Goal: Ask a question: Seek information or help from site administrators or community

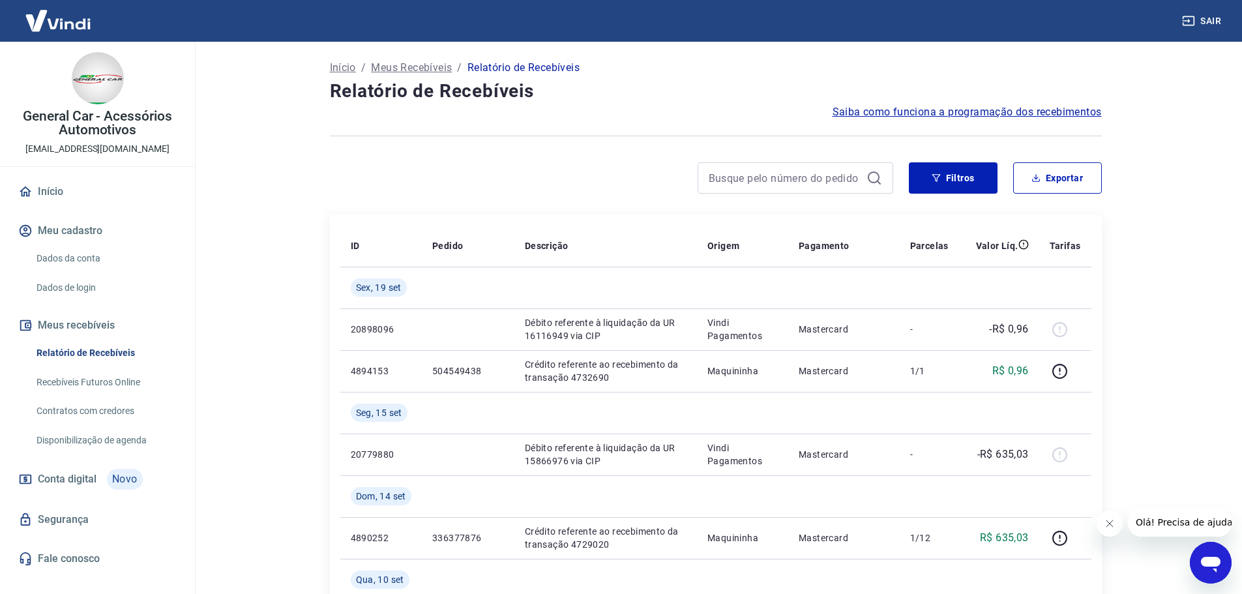
drag, startPoint x: 1205, startPoint y: 565, endPoint x: 1200, endPoint y: 552, distance: 14.7
click at [1206, 565] on icon "Abrir janela de mensagens" at bounding box center [1211, 565] width 20 height 16
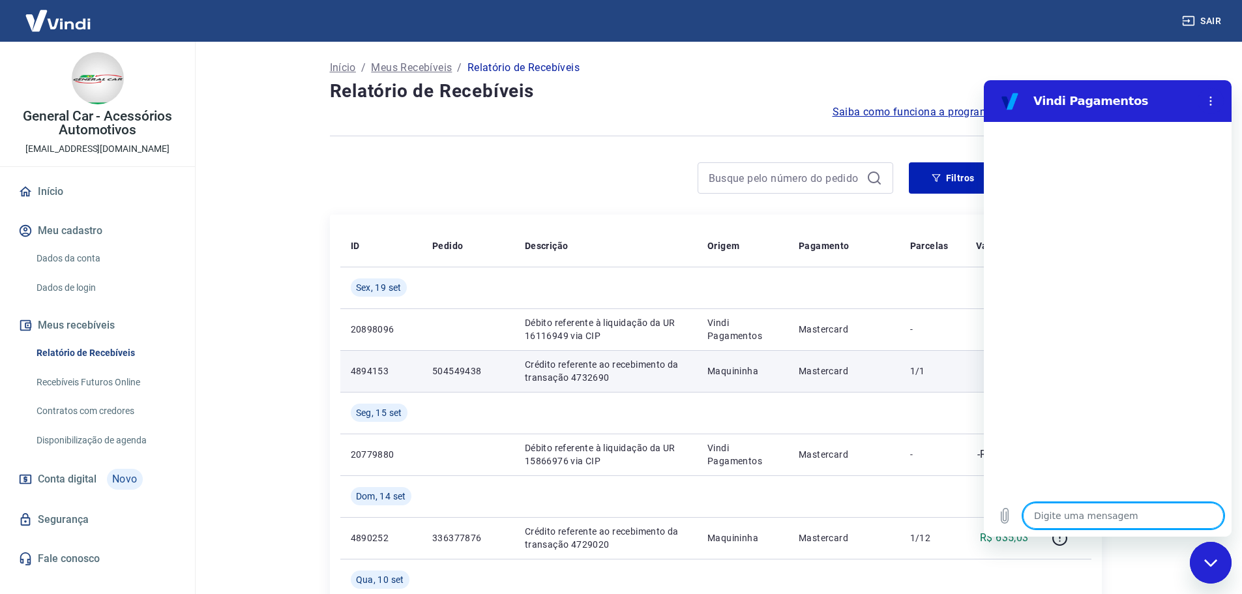
type textarea "B"
type textarea "x"
type textarea "Bo"
type textarea "x"
type textarea "Bom"
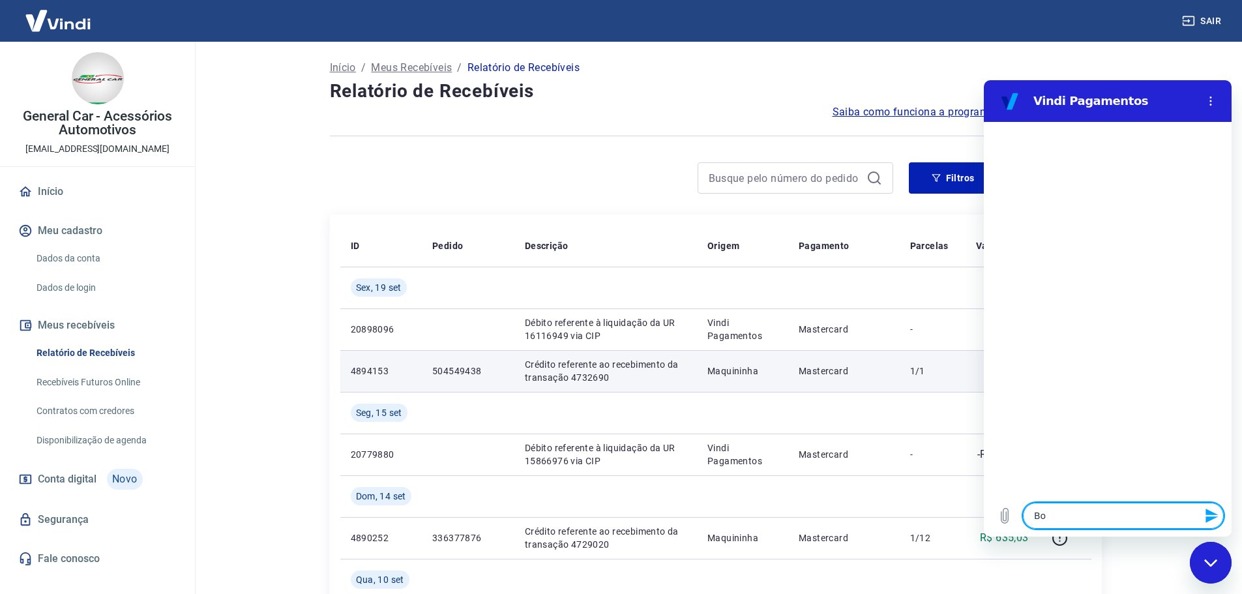
type textarea "x"
type textarea "Bom"
type textarea "x"
type textarea "Bom d"
type textarea "x"
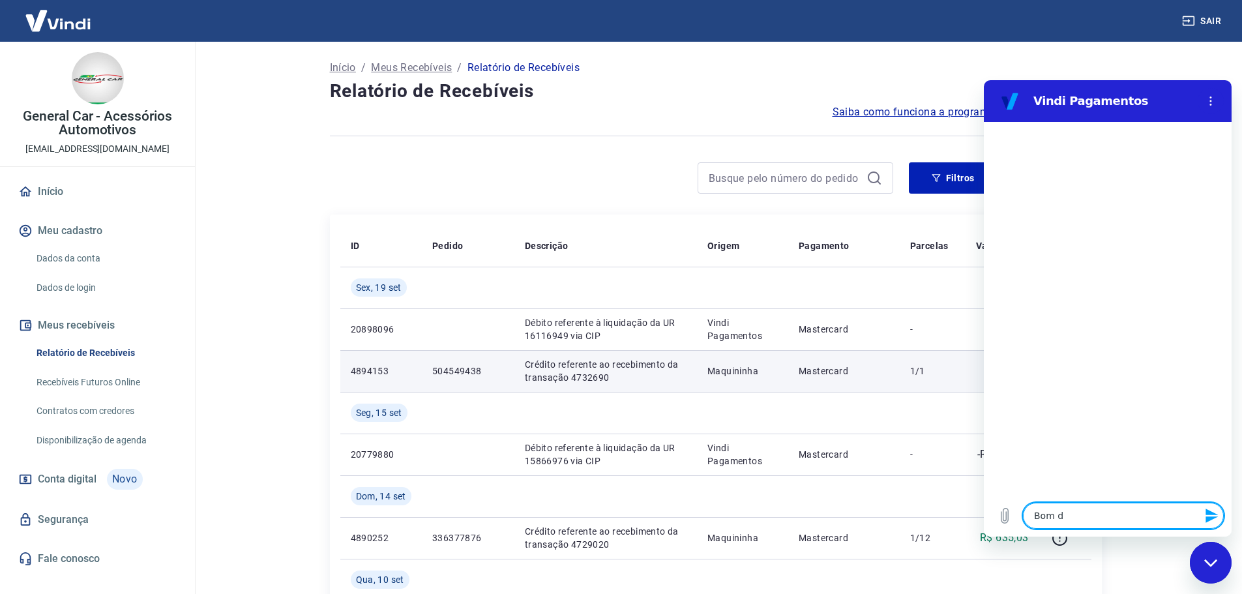
type textarea "Bom di"
type textarea "x"
type textarea "Bom dia"
type textarea "x"
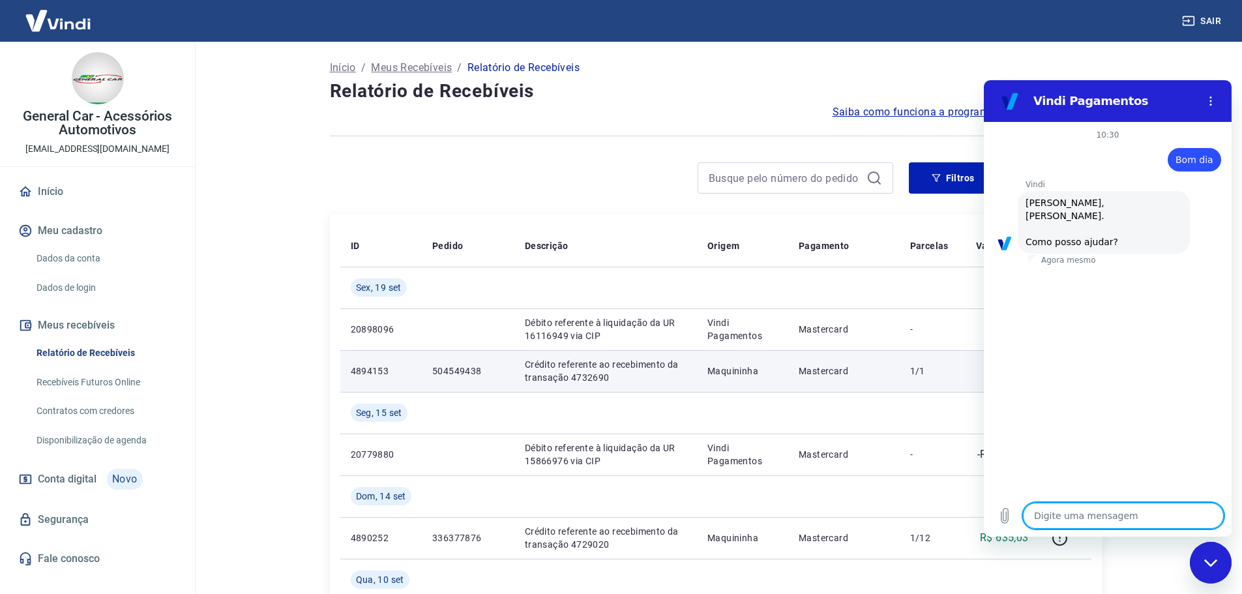
scroll to position [44, 0]
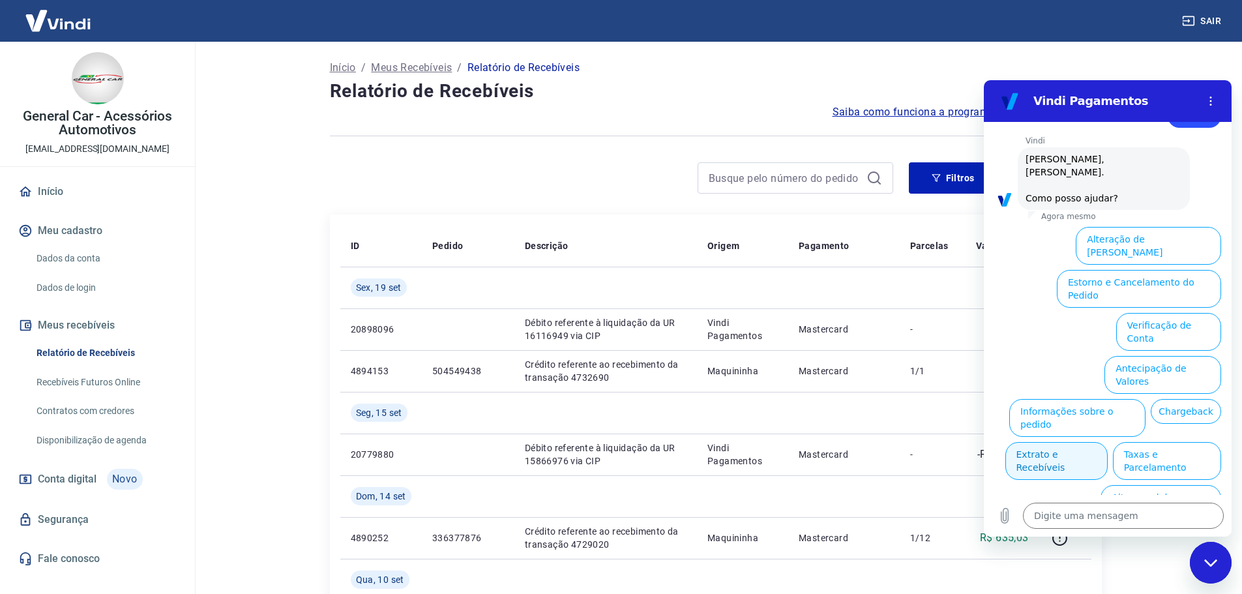
click at [1108, 442] on button "Extrato e Recebíveis" at bounding box center [1056, 461] width 102 height 38
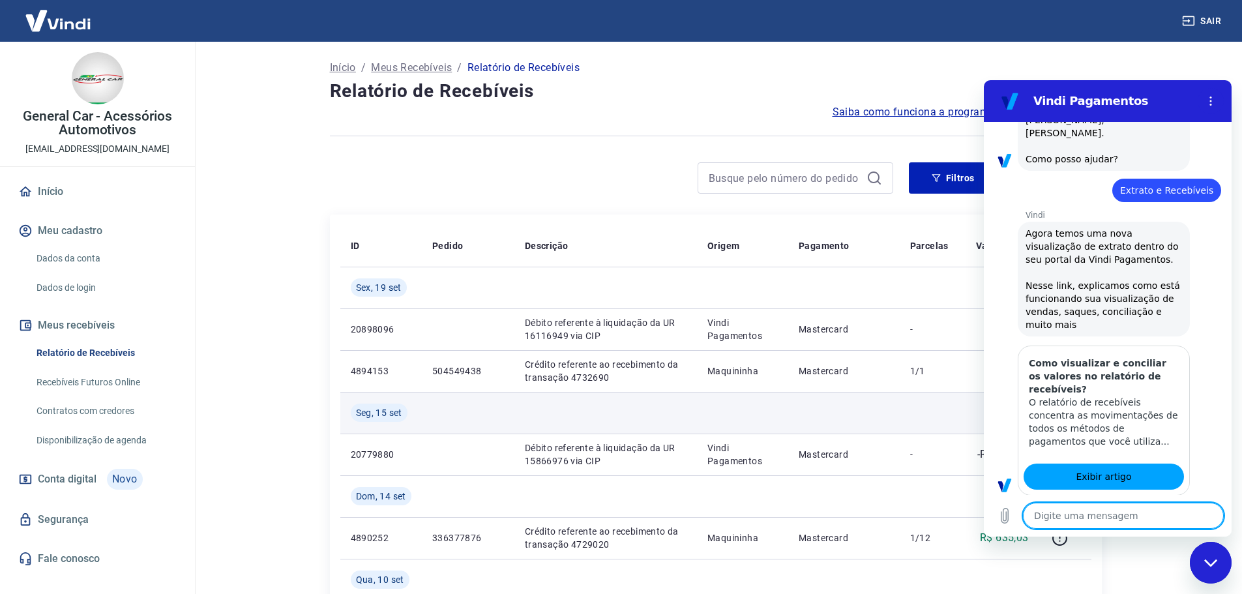
type textarea "x"
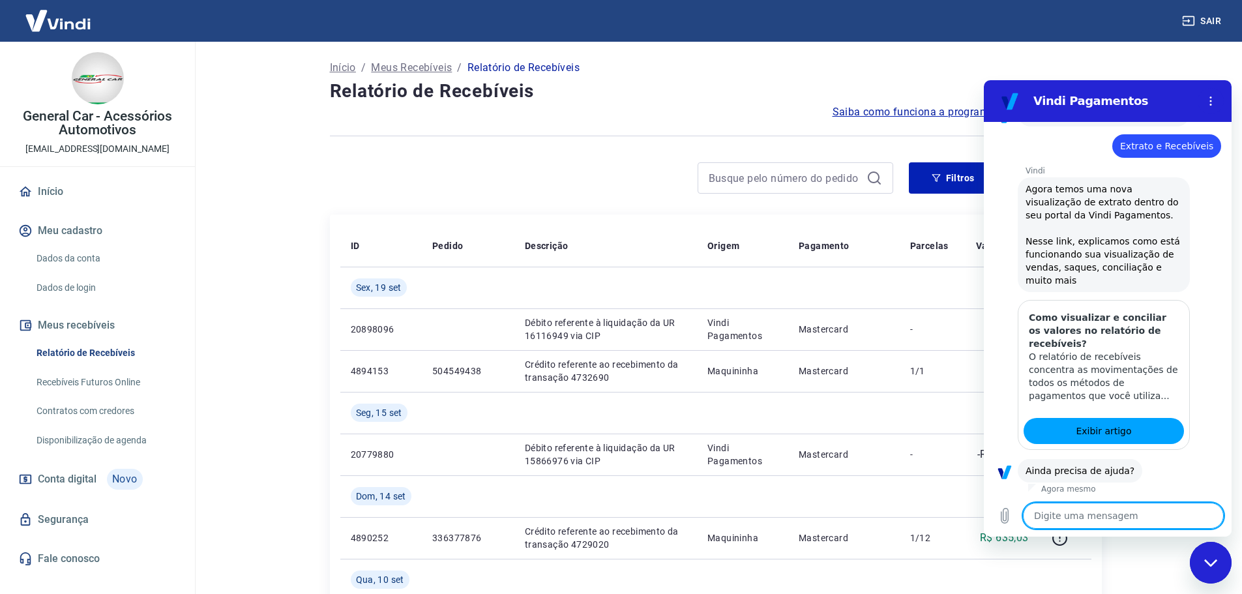
scroll to position [160, 0]
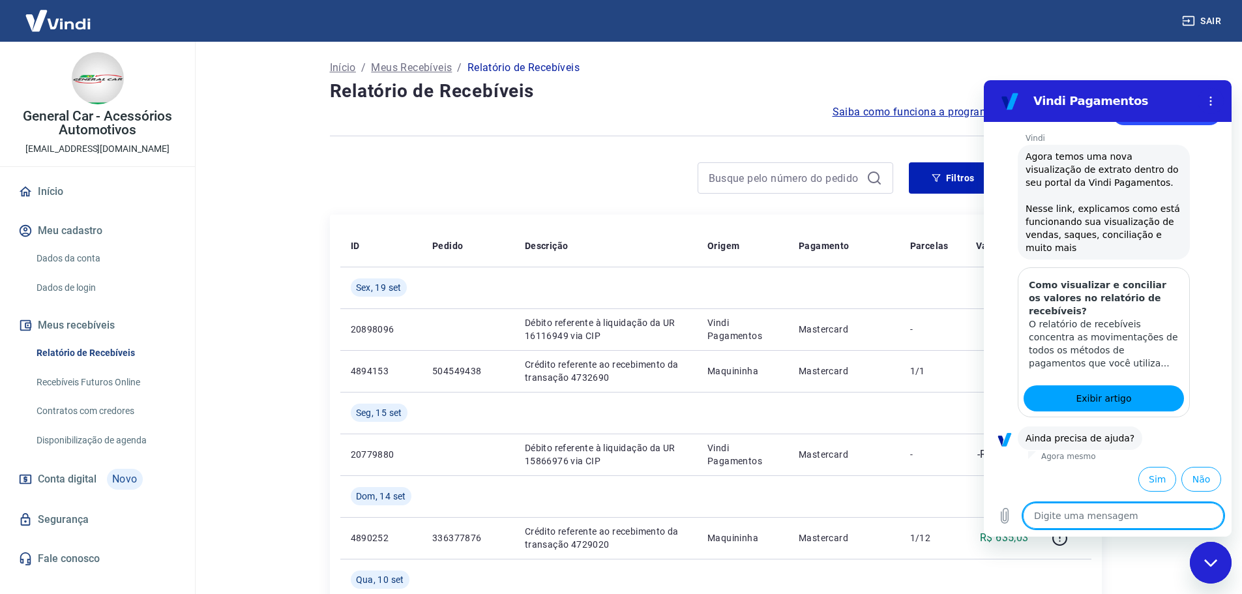
type textarea "p"
type textarea "x"
type textarea "pr"
type textarea "x"
type textarea "pre"
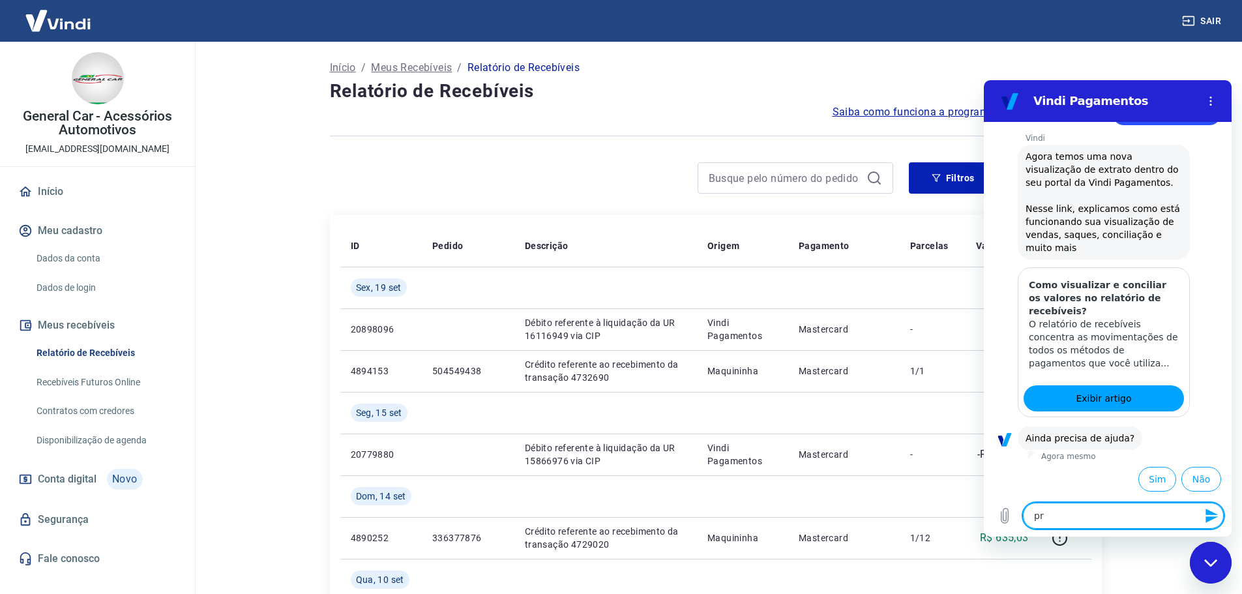
type textarea "x"
type textarea "prec"
type textarea "x"
type textarea "preci"
type textarea "x"
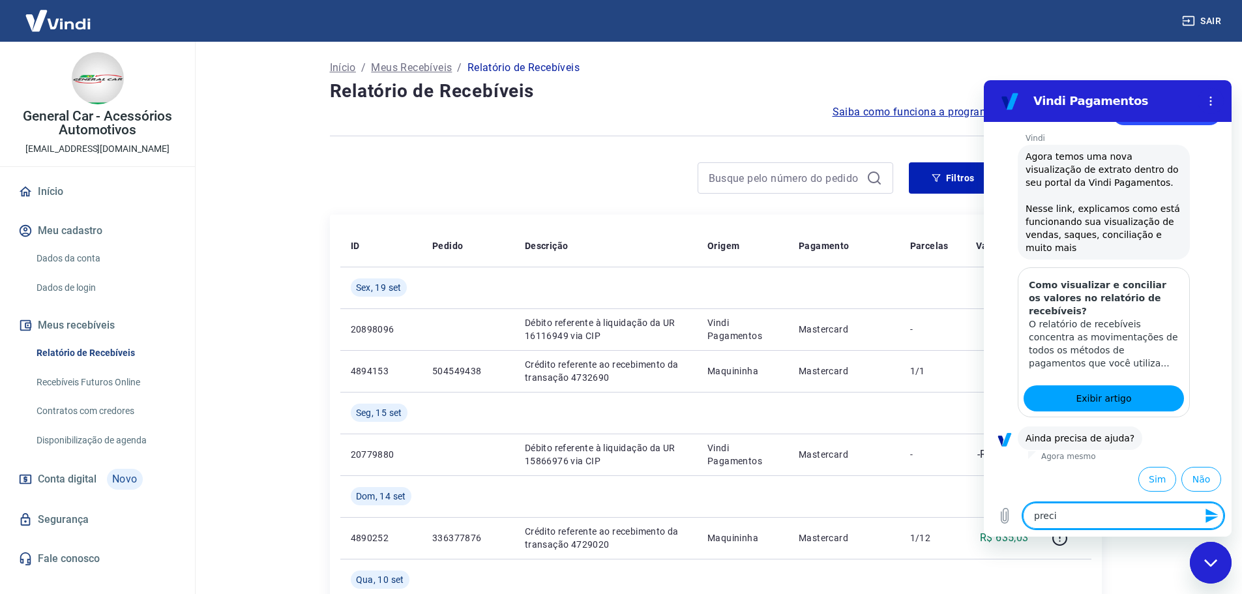
type textarea "precis"
type textarea "x"
type textarea "preciso"
type textarea "x"
type textarea "preciso"
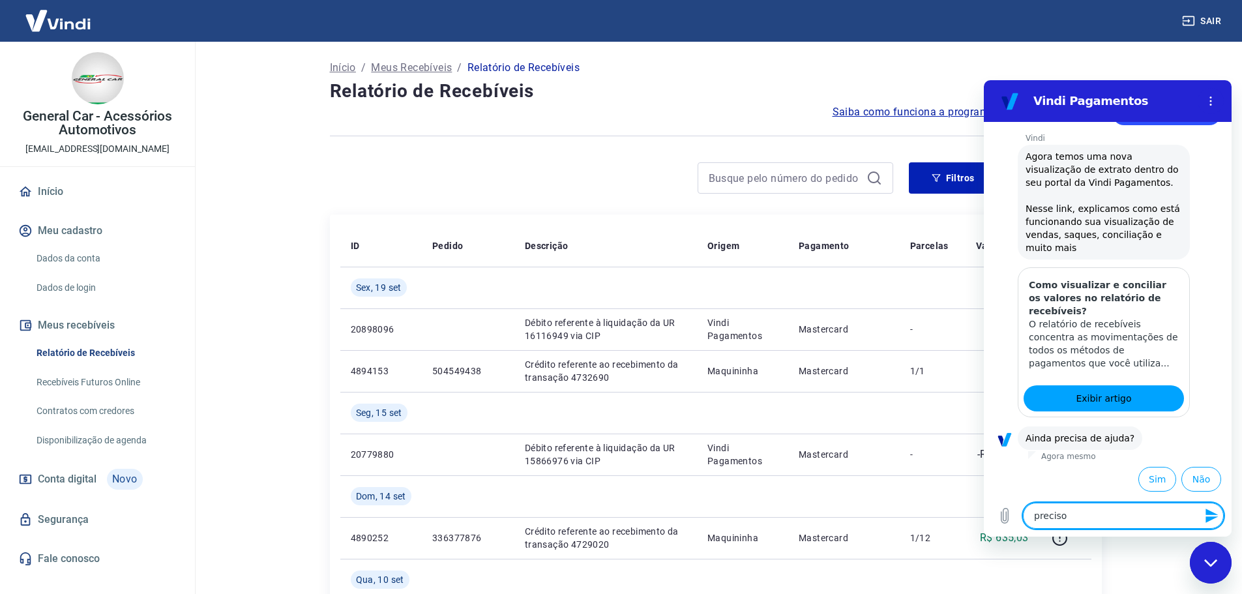
type textarea "x"
type textarea "preciso d"
type textarea "x"
type textarea "preciso de"
type textarea "x"
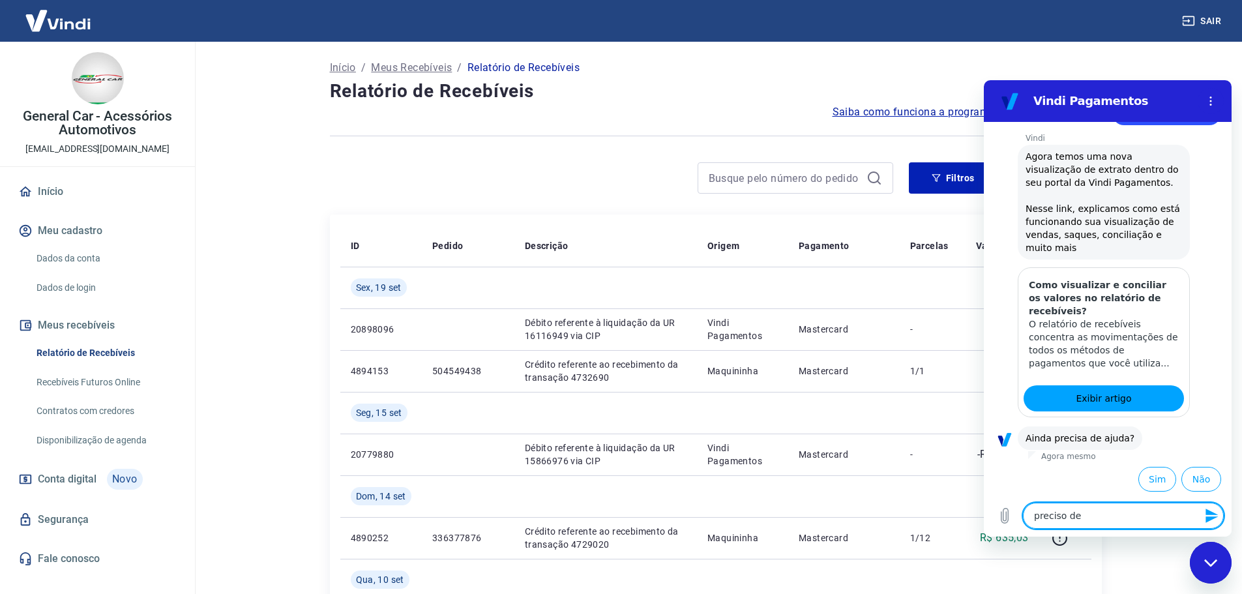
type textarea "preciso de"
type textarea "x"
type textarea "preciso de a"
type textarea "x"
type textarea "preciso de at"
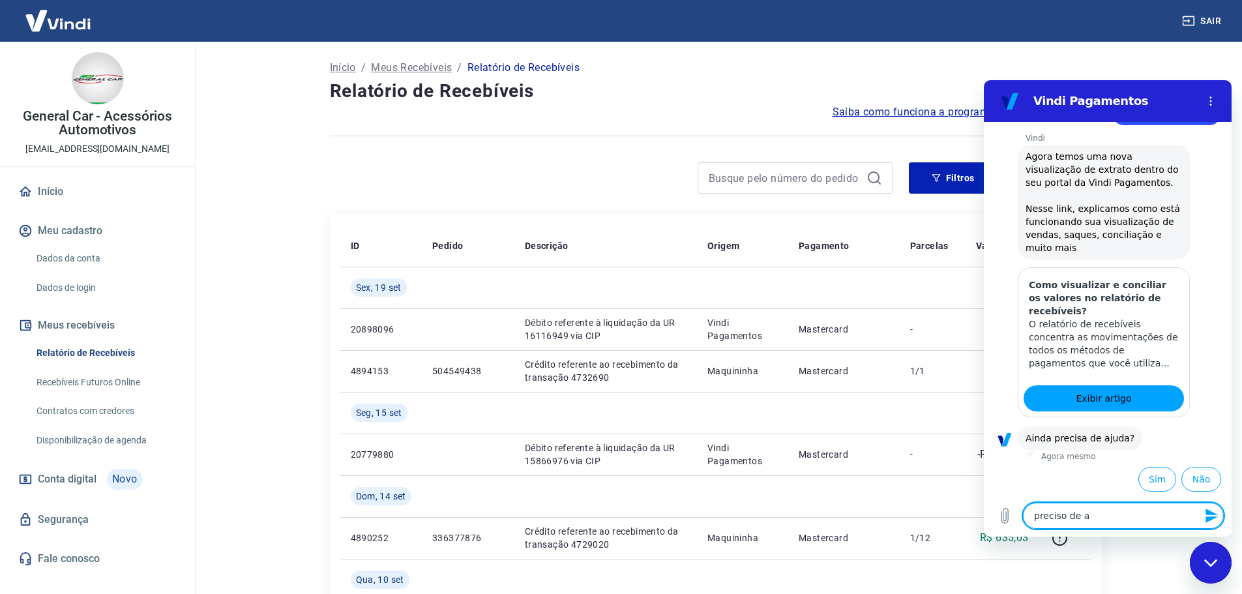
type textarea "x"
type textarea "preciso de ate"
type textarea "x"
type textarea "preciso de aten"
type textarea "x"
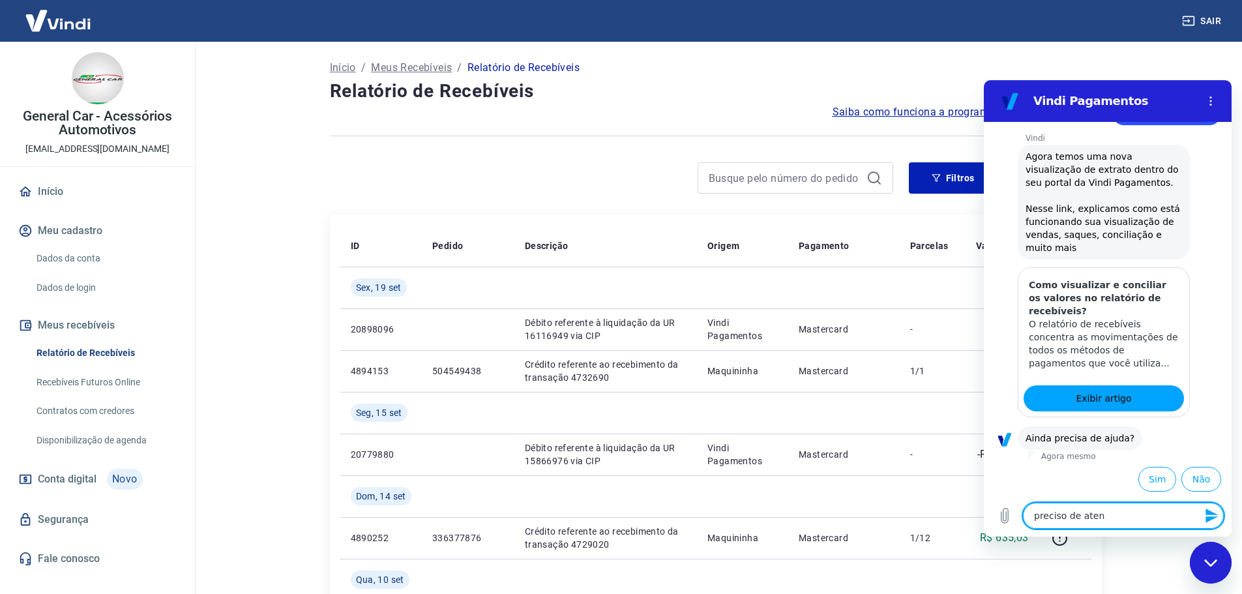
type textarea "preciso de atend"
type textarea "x"
type textarea "preciso de atendi"
type textarea "x"
type textarea "preciso de atendim"
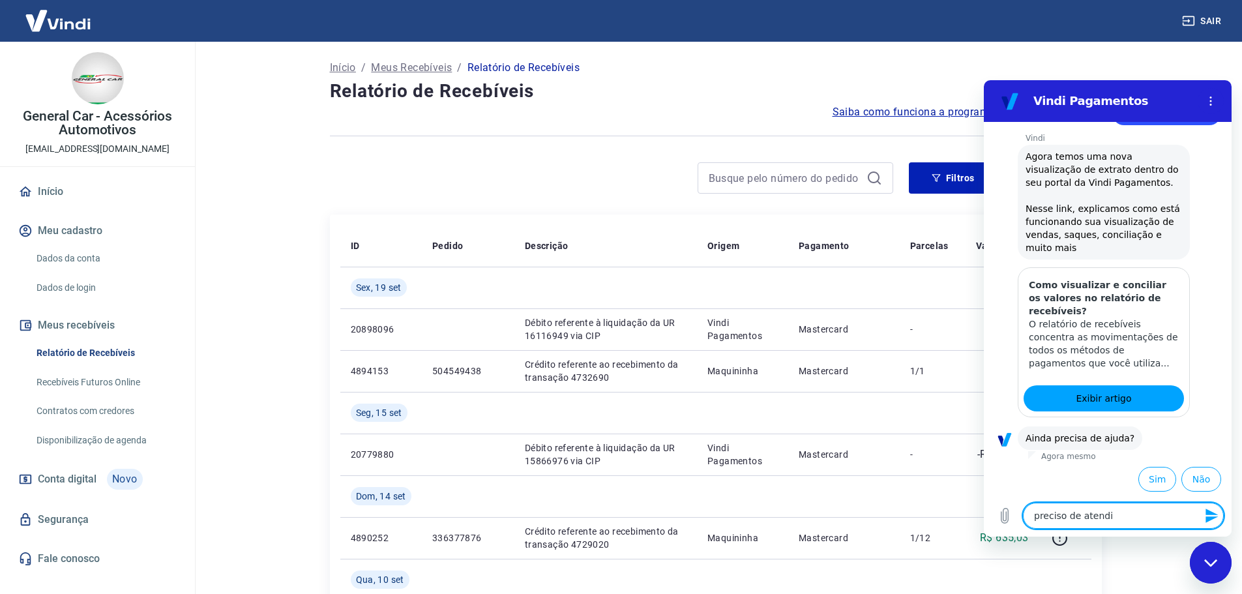
type textarea "x"
type textarea "preciso de atendime"
type textarea "x"
type textarea "preciso de atendimen"
type textarea "x"
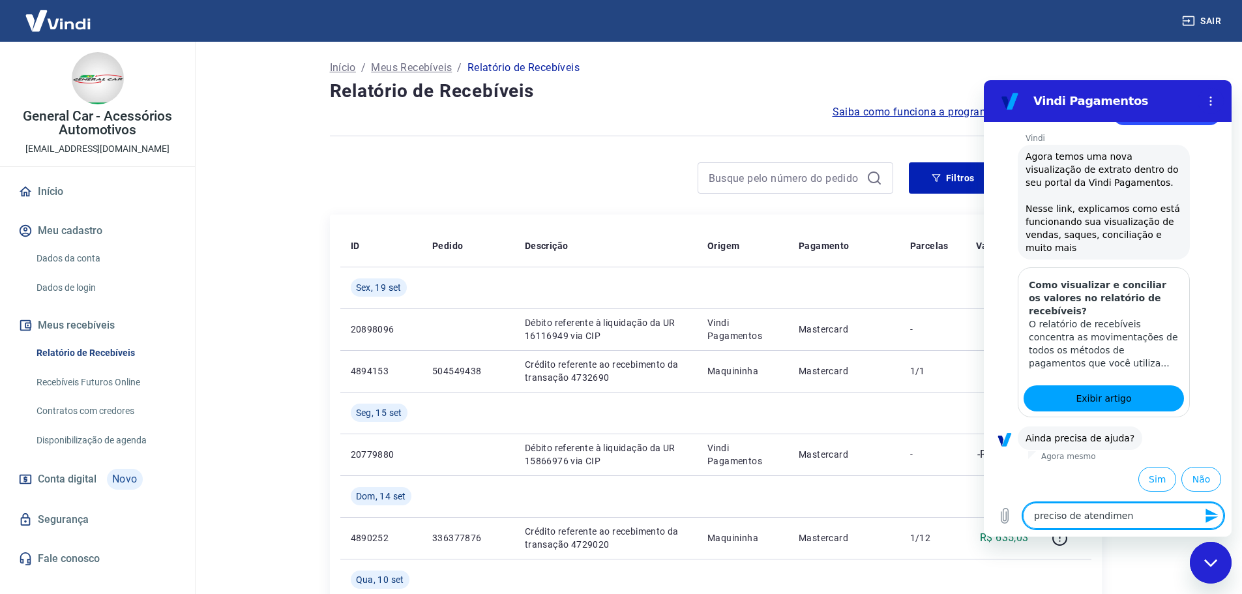
type textarea "preciso de atendiment"
type textarea "x"
type textarea "preciso de atendimento"
type textarea "x"
type textarea "preciso de atendimento"
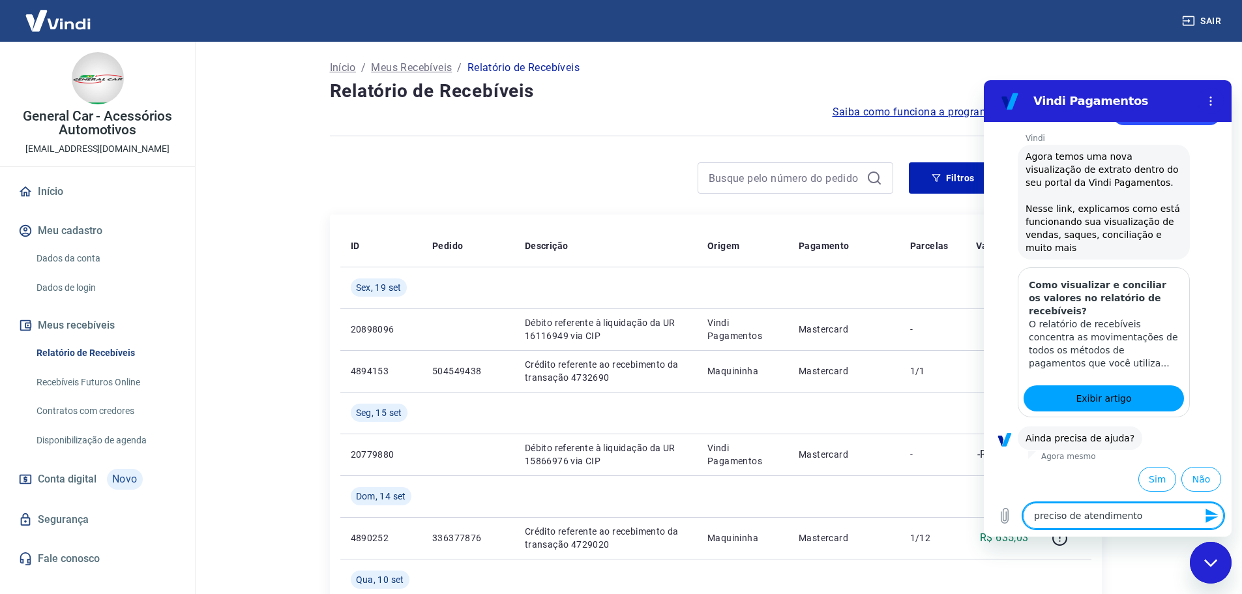
type textarea "x"
type textarea "preciso de atendimento h"
type textarea "x"
type textarea "preciso de atendimento hu"
type textarea "x"
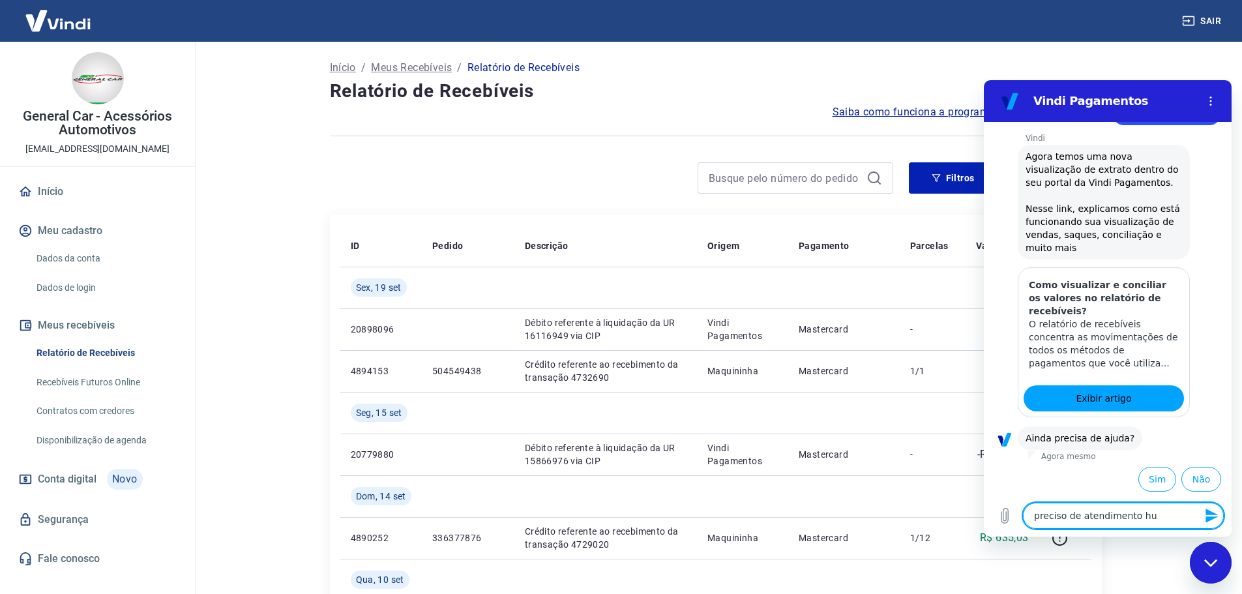
type textarea "preciso de atendimento hum"
type textarea "x"
type textarea "preciso de atendimento huma"
type textarea "x"
type textarea "preciso de atendimento human"
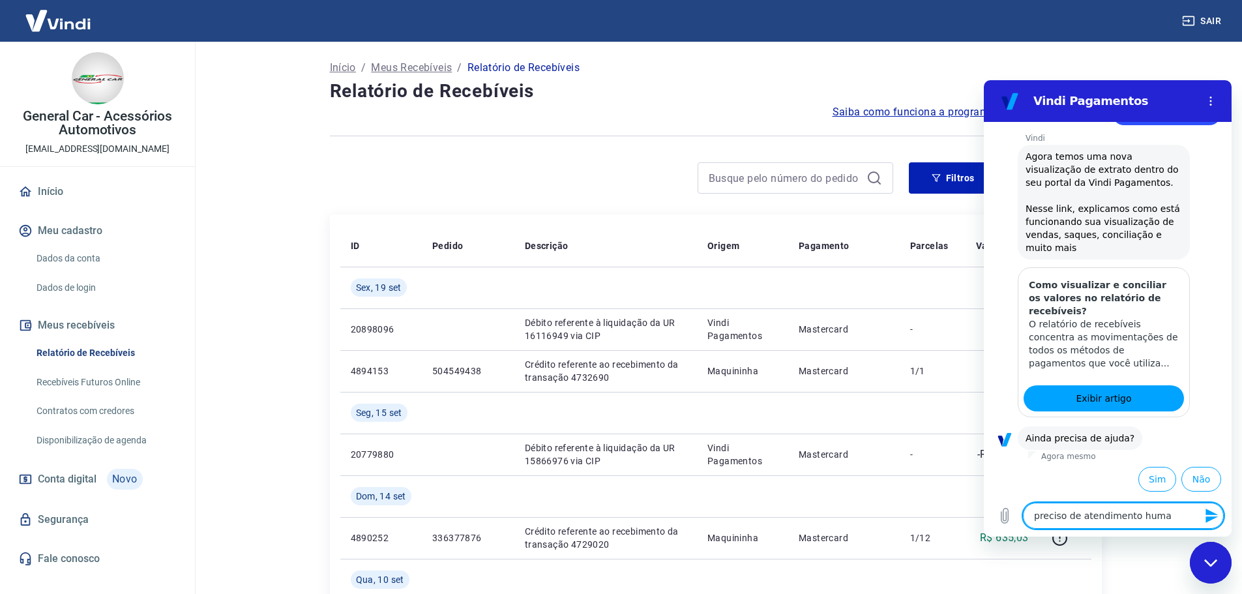
type textarea "x"
type textarea "preciso de atendimento humano"
type textarea "x"
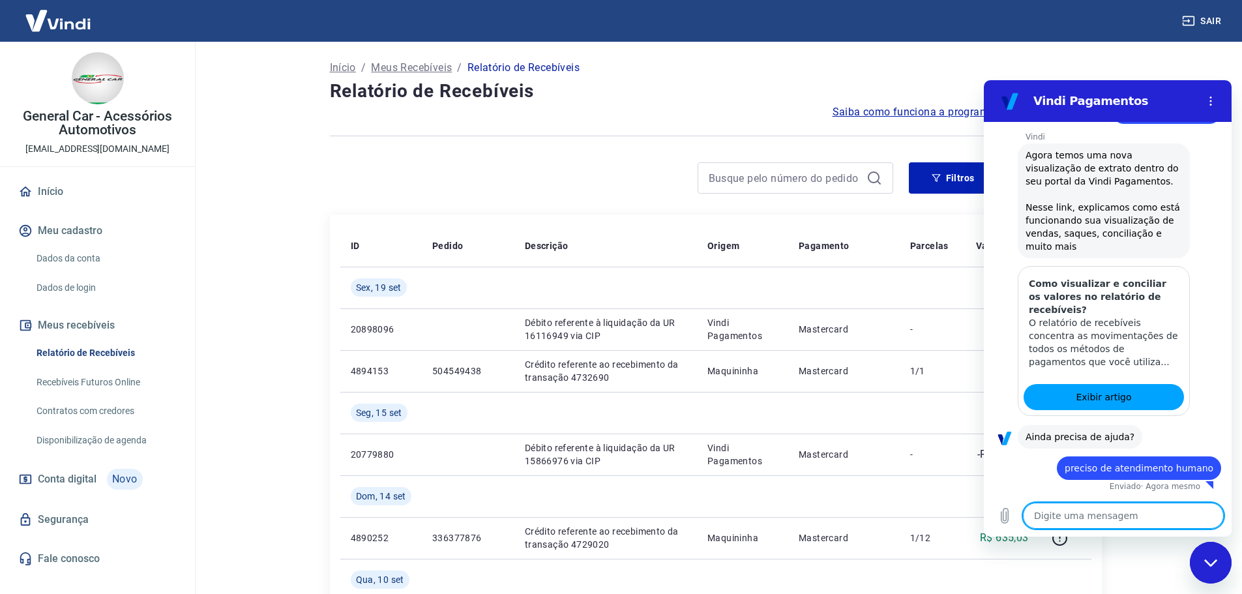
type textarea "x"
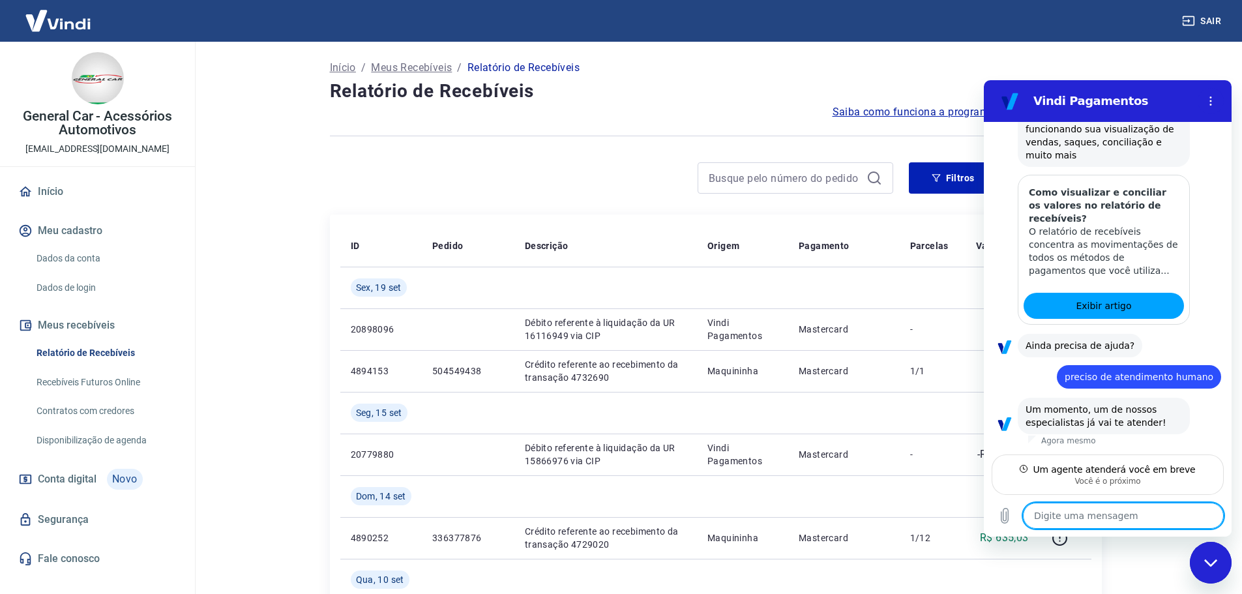
scroll to position [252, 0]
type textarea "o"
type textarea "x"
type textarea "ok"
type textarea "x"
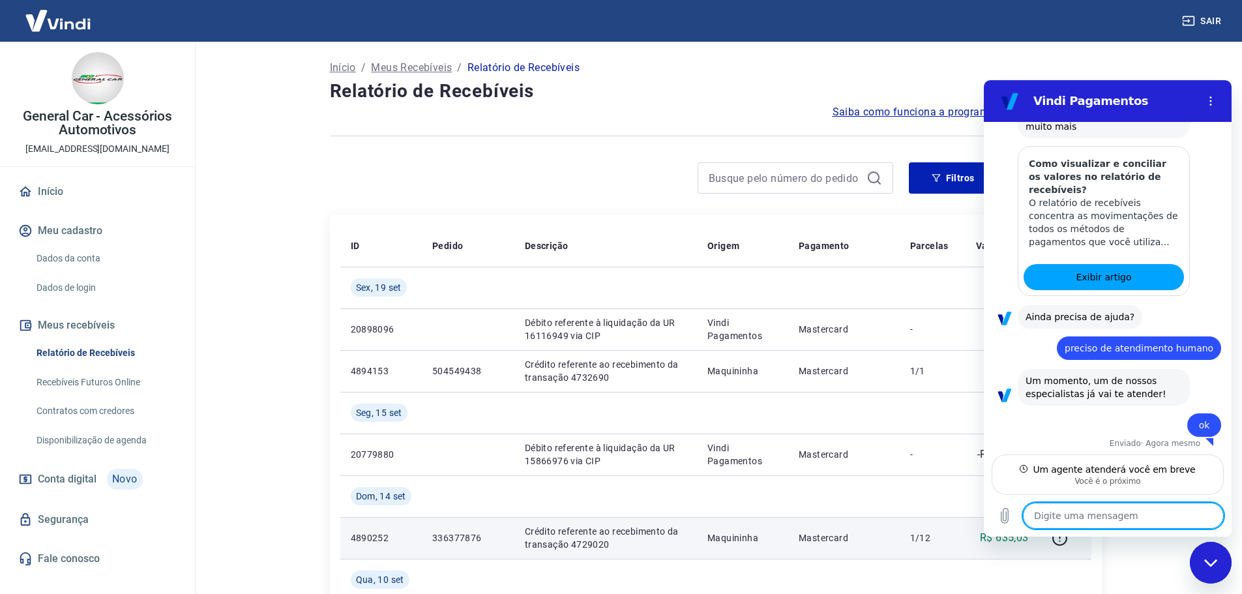
scroll to position [284, 0]
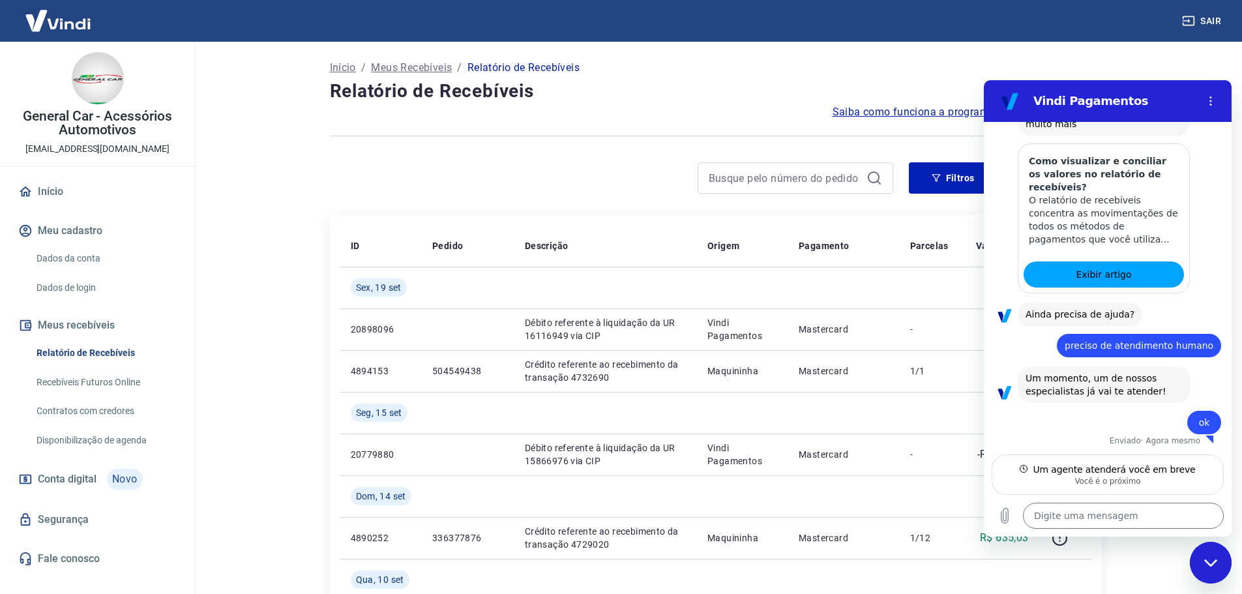
type textarea "x"
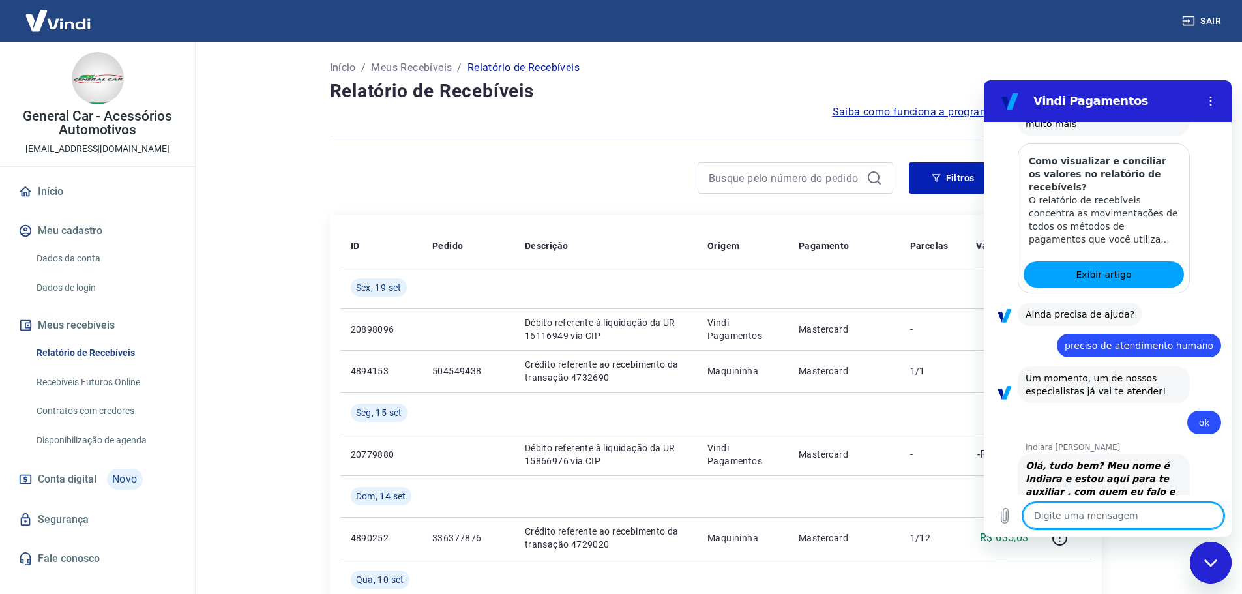
scroll to position [320, 0]
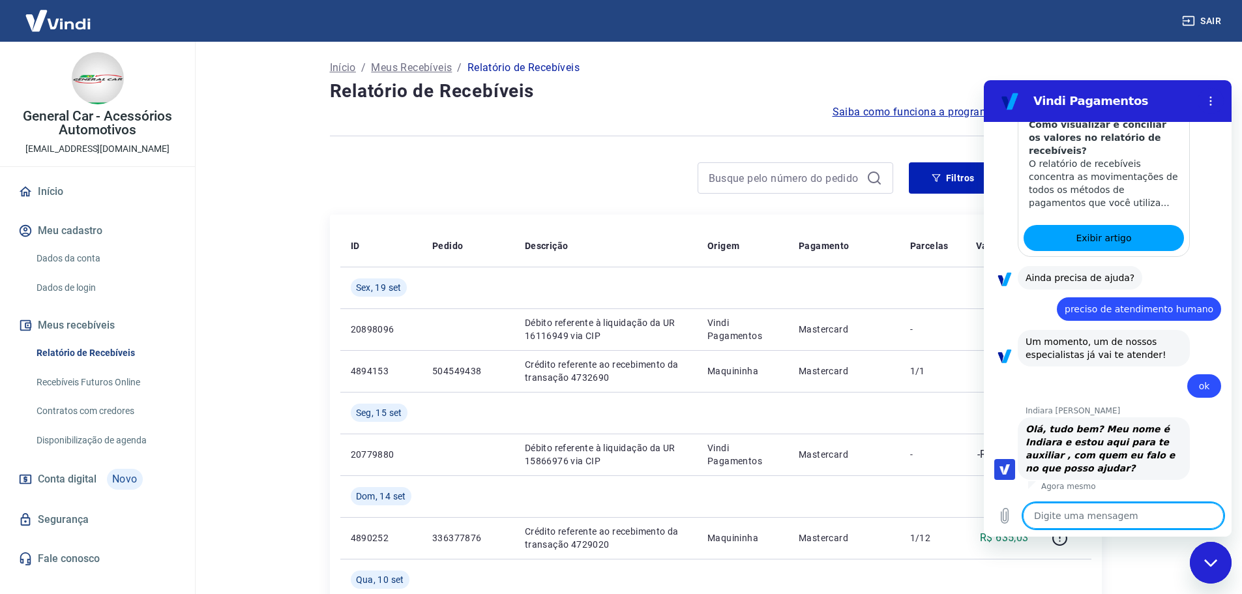
click at [1078, 520] on textarea at bounding box center [1123, 516] width 201 height 26
type textarea "B"
type textarea "x"
type textarea "Bo"
type textarea "x"
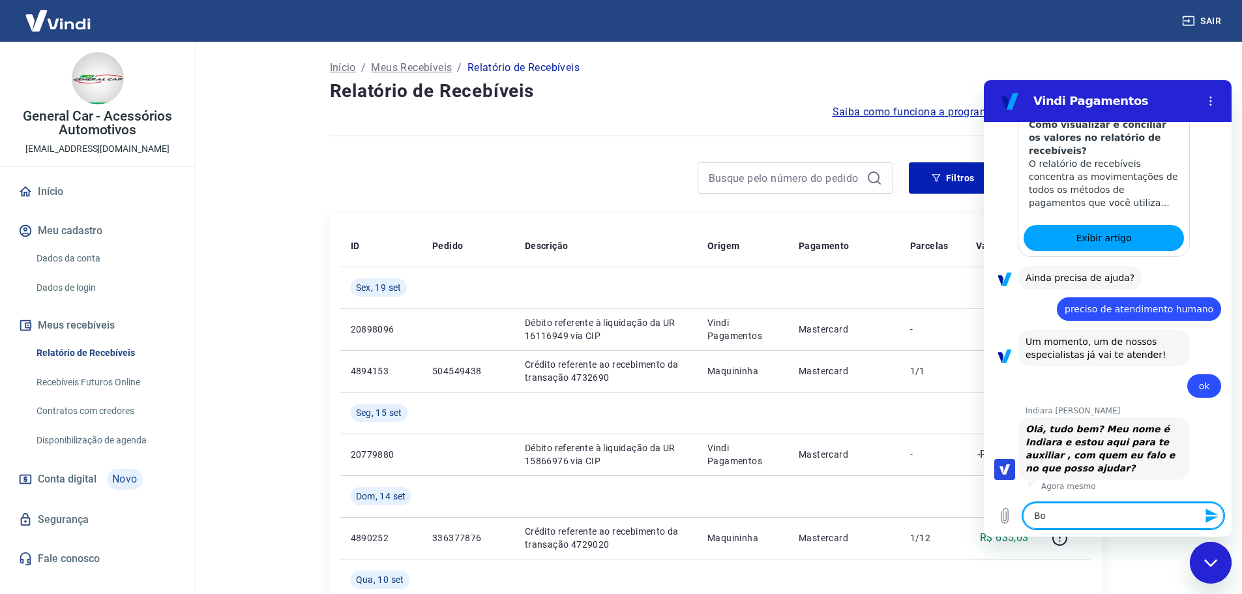
type textarea "Bom"
type textarea "x"
type textarea "Bom"
type textarea "x"
type textarea "Bom d"
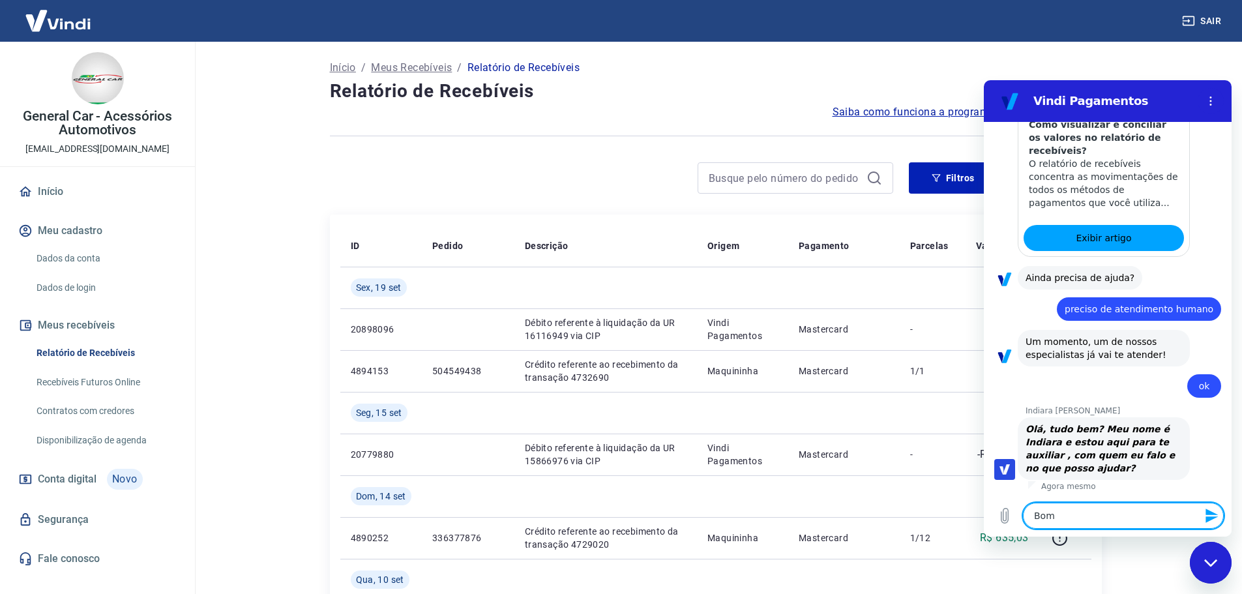
type textarea "x"
type textarea "Bom di"
type textarea "x"
type textarea "Bom dia"
type textarea "x"
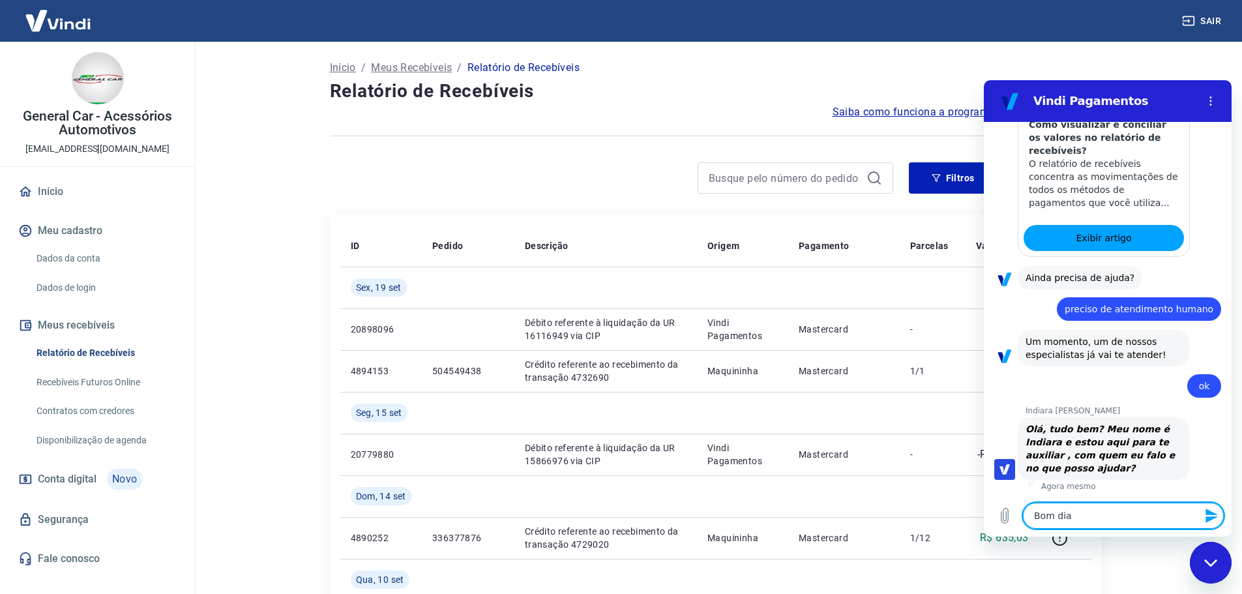
type textarea "Bom dia"
type textarea "x"
type textarea "Bom dia c"
type textarea "x"
type textarea "Bom dia"
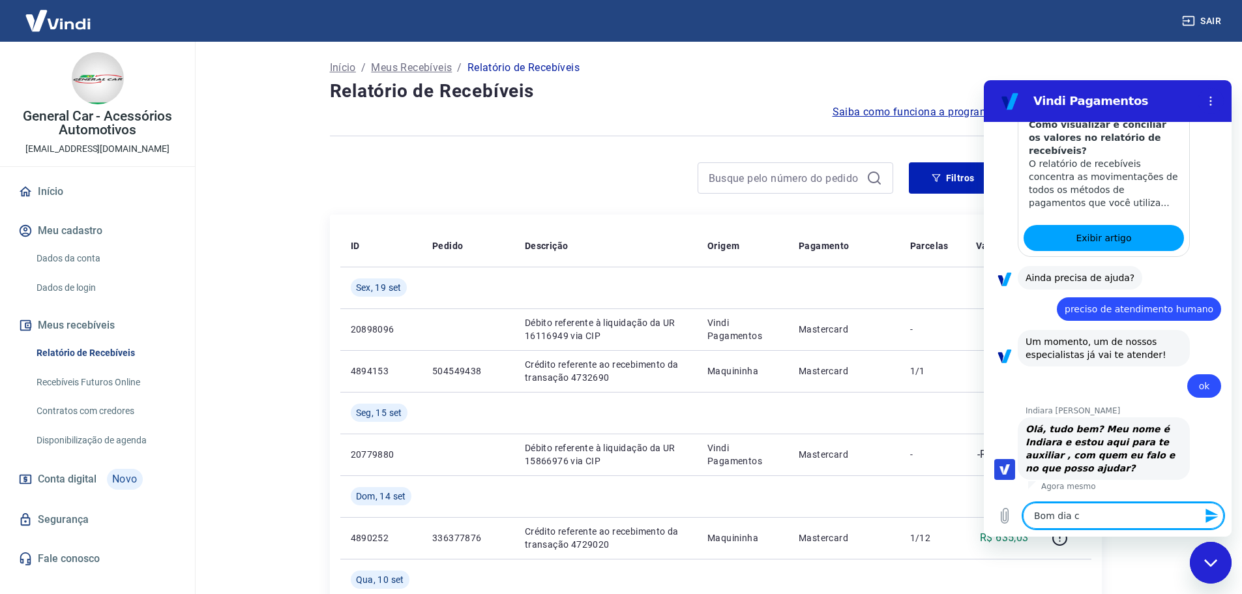
type textarea "x"
type textarea "Bom dia"
type textarea "x"
type textarea "Bom dia,"
type textarea "x"
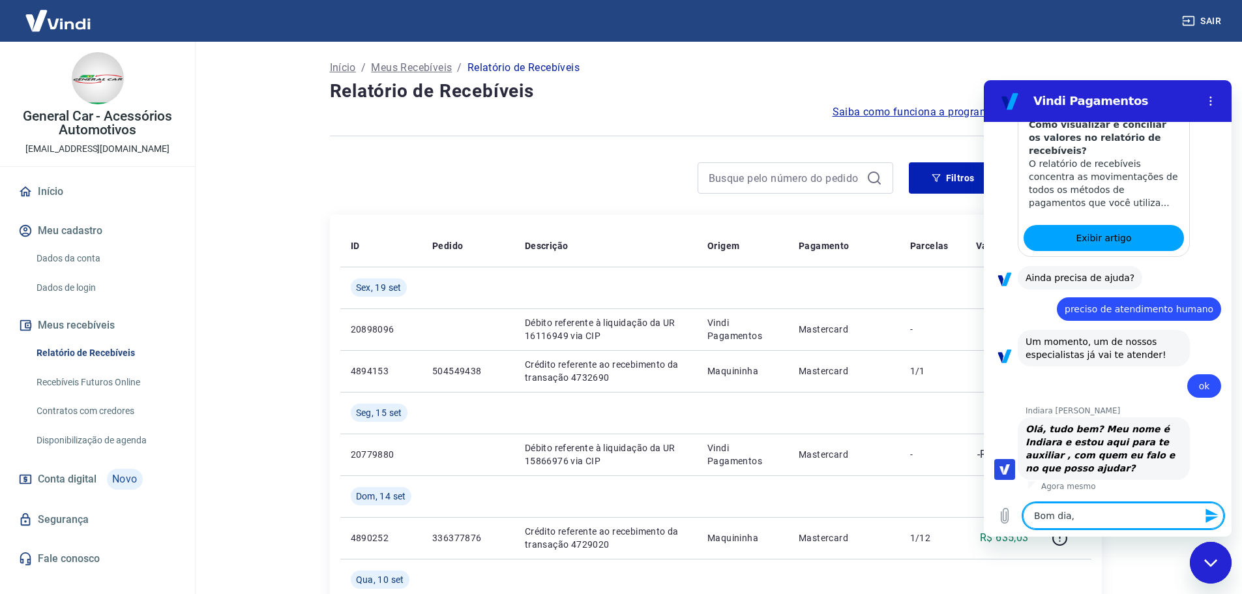
type textarea "Bom dia,"
type textarea "x"
type textarea "Bom dia, c"
type textarea "x"
type textarea "Bom dia, co"
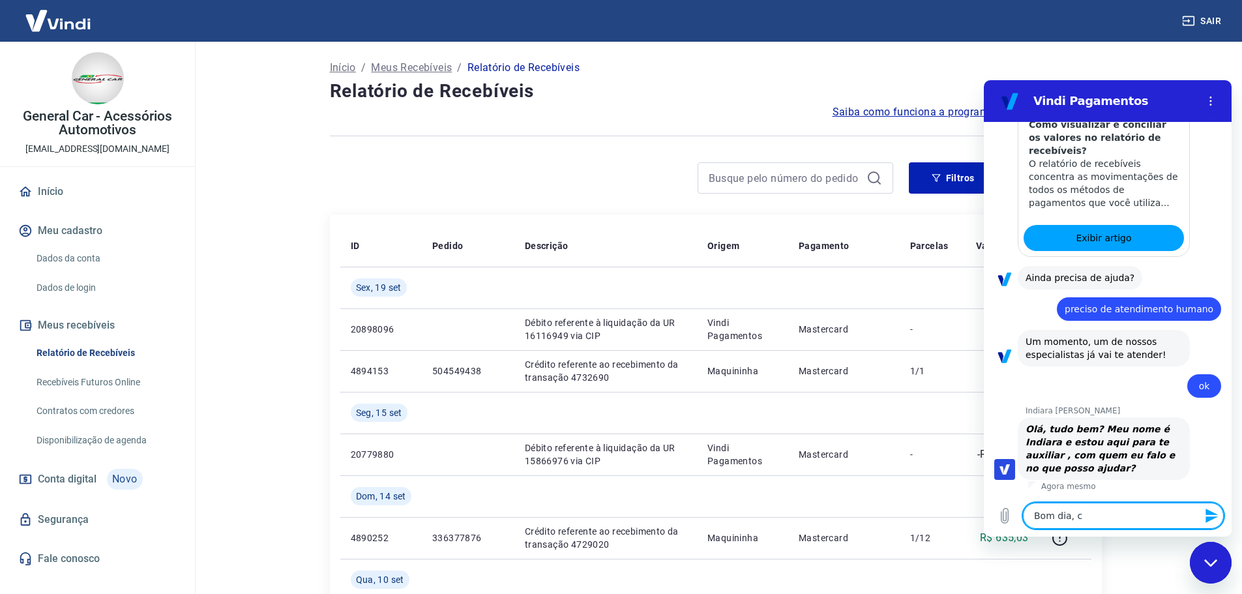
type textarea "x"
type textarea "Bom dia, com"
type textarea "x"
type textarea "Bom dia, com"
type textarea "x"
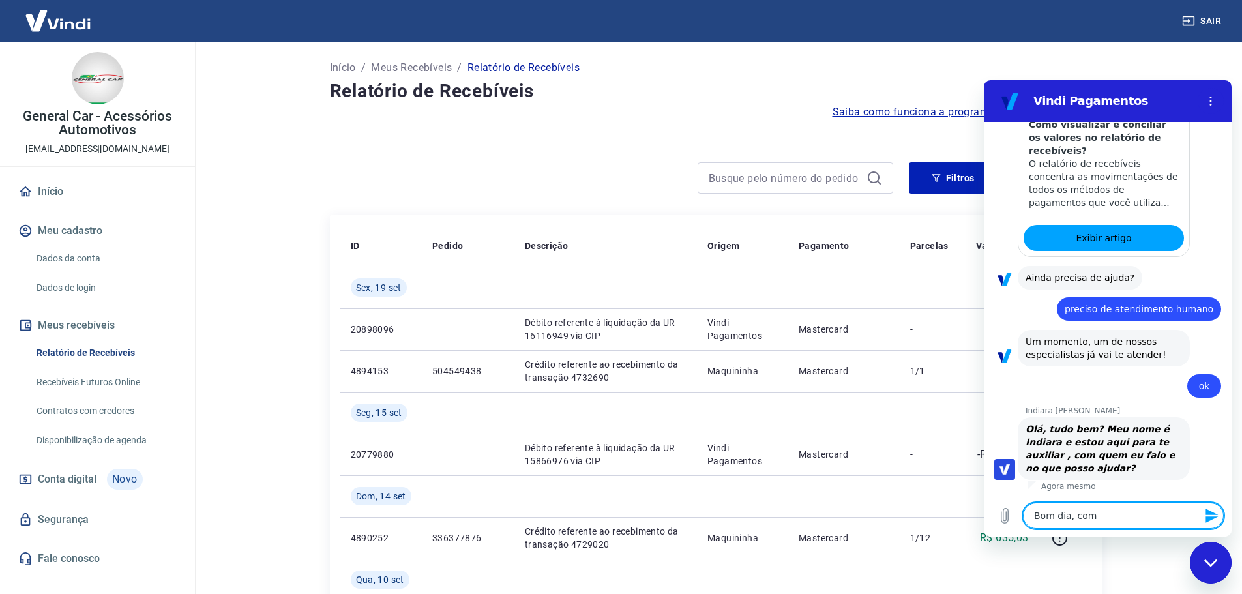
type textarea "Bom dia, com A"
type textarea "x"
type textarea "Bom dia, com A"
type textarea "x"
type textarea "Bom dia, com A"
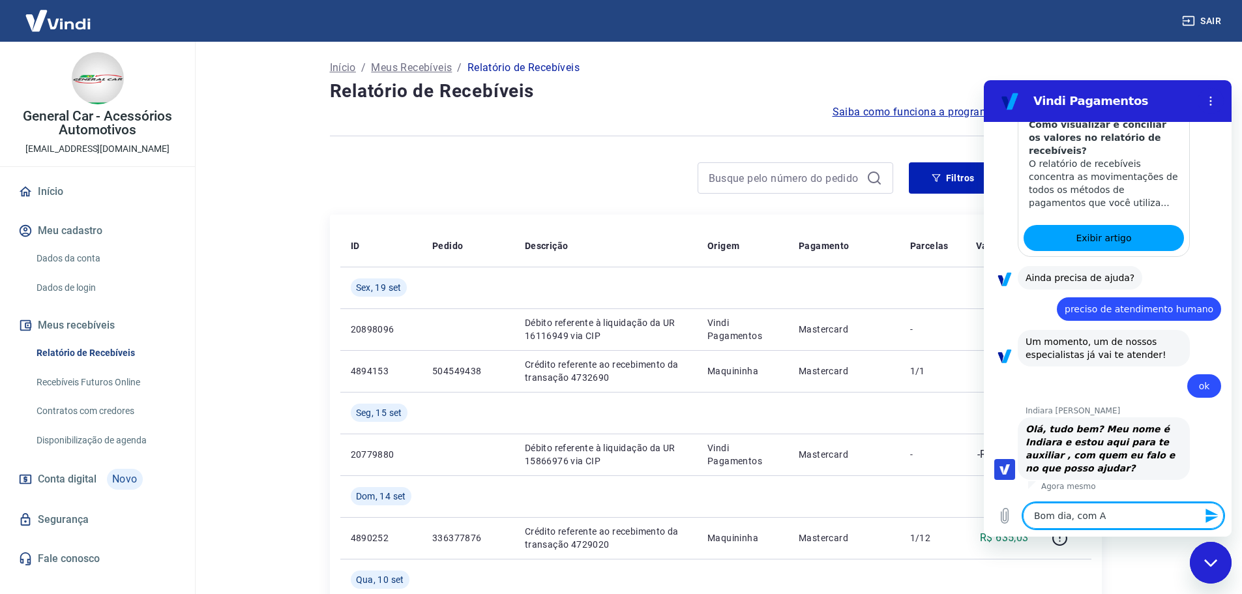
type textarea "x"
type textarea "Bom dia, com Am"
type textarea "x"
type textarea "Bom dia, com [PERSON_NAME]"
type textarea "x"
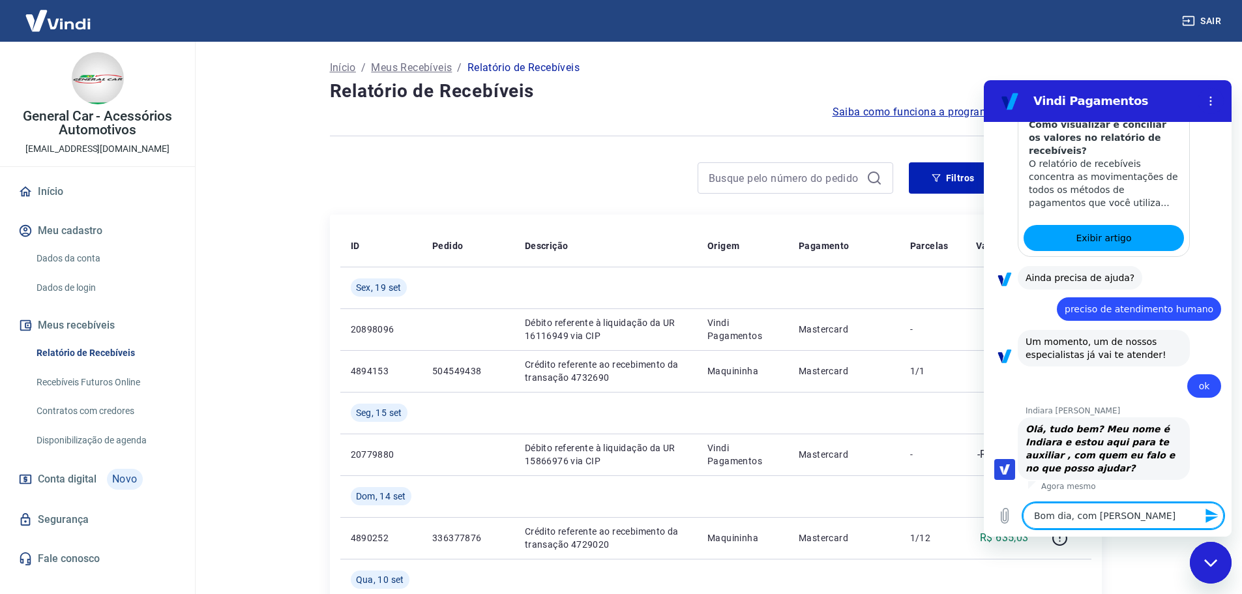
type textarea "Bom dia, com [PERSON_NAME]"
type textarea "x"
type textarea "Bom dia, com Amand"
type textarea "x"
type textarea "Bom dia, com [PERSON_NAME]"
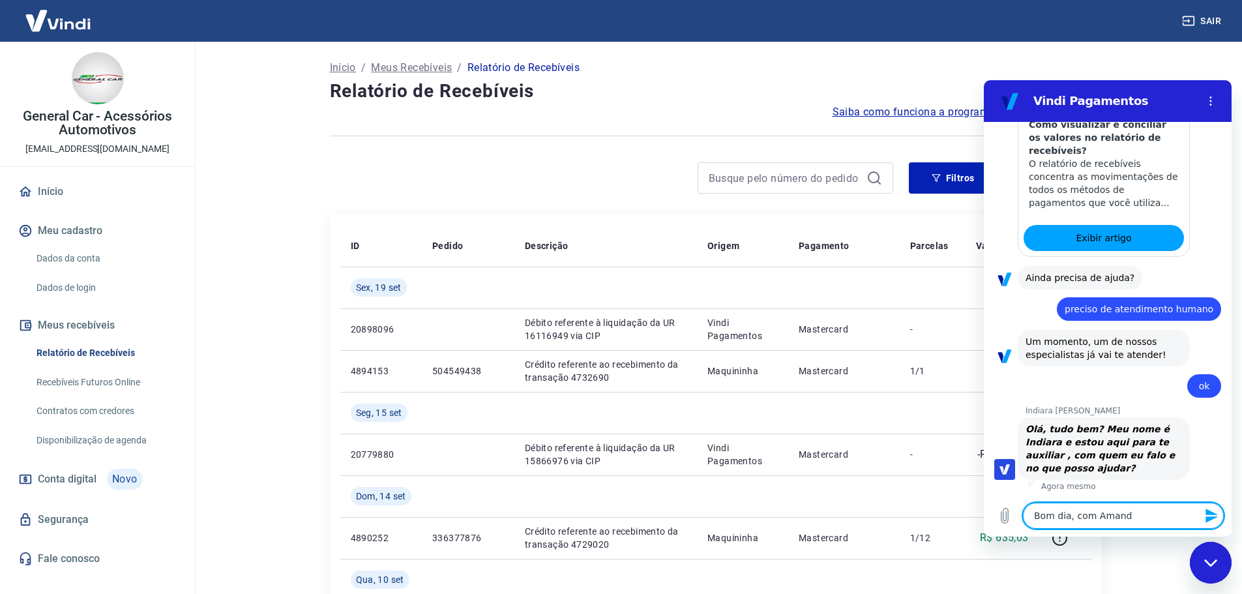
type textarea "x"
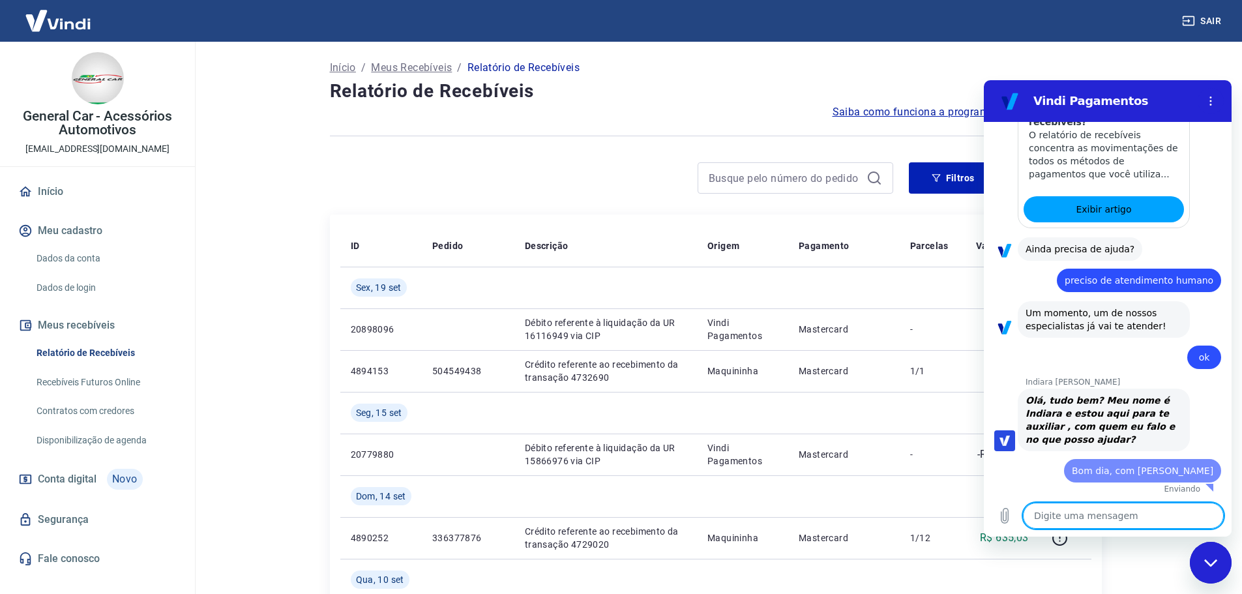
type textarea "x"
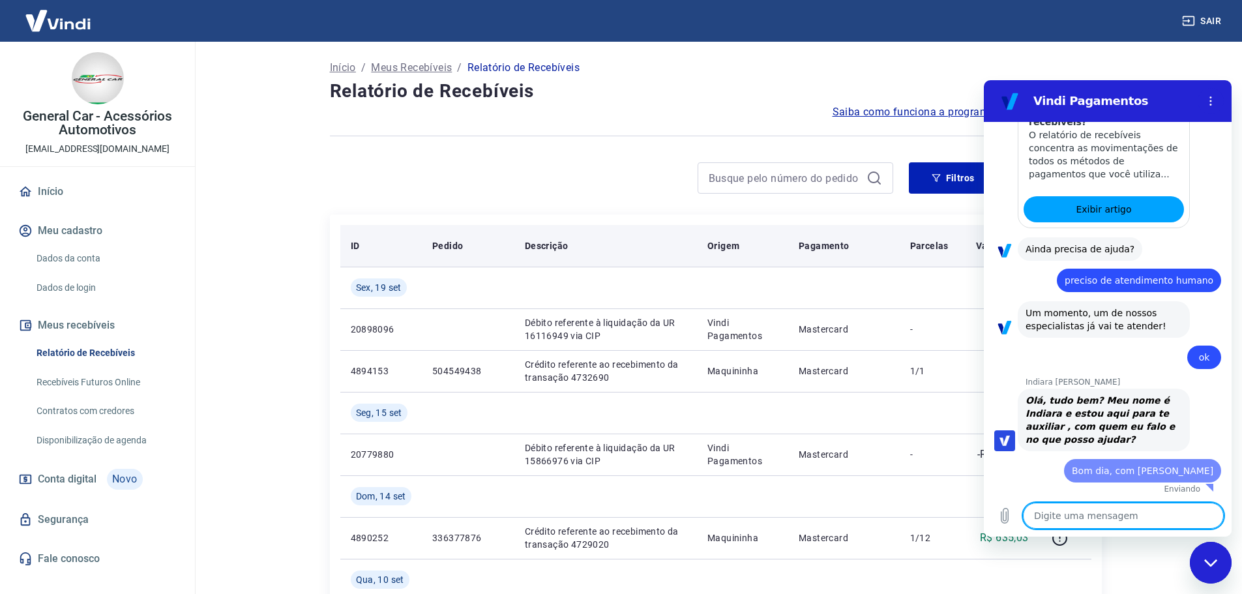
scroll to position [351, 0]
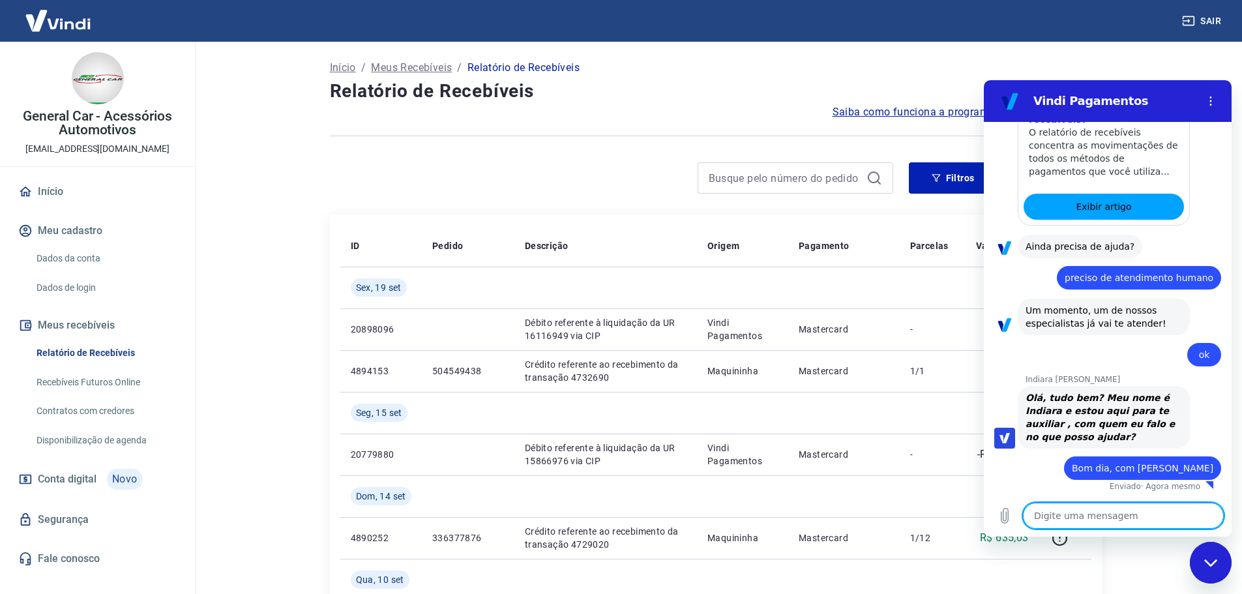
paste textarea "#1694225"
type textarea "#1694225"
type textarea "x"
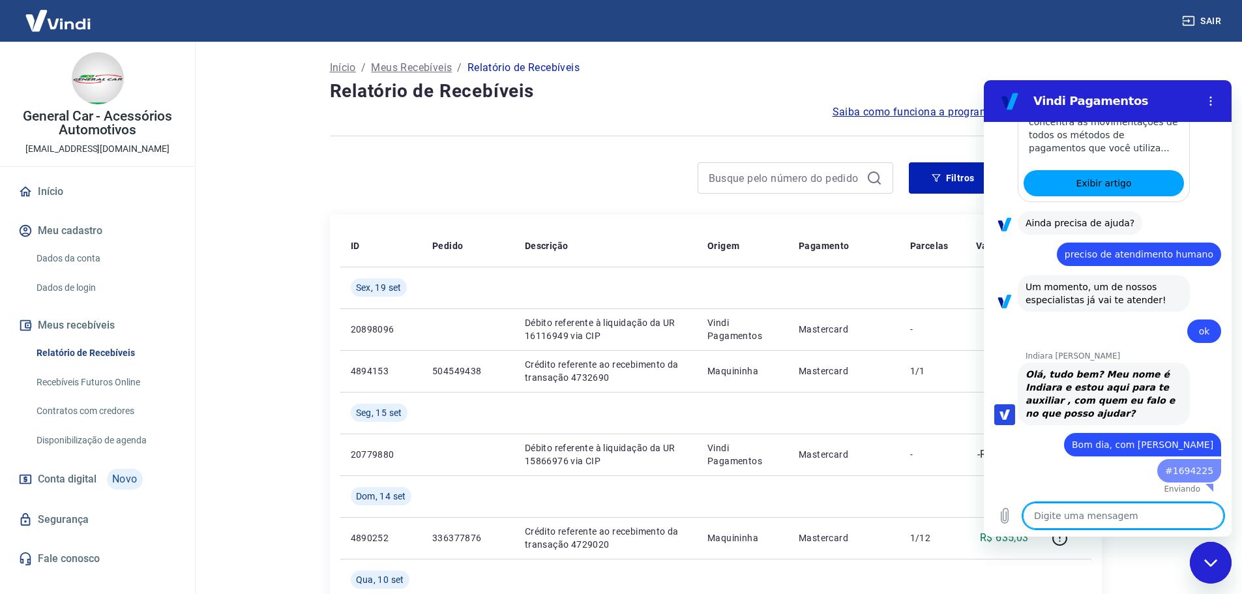
type textarea "x"
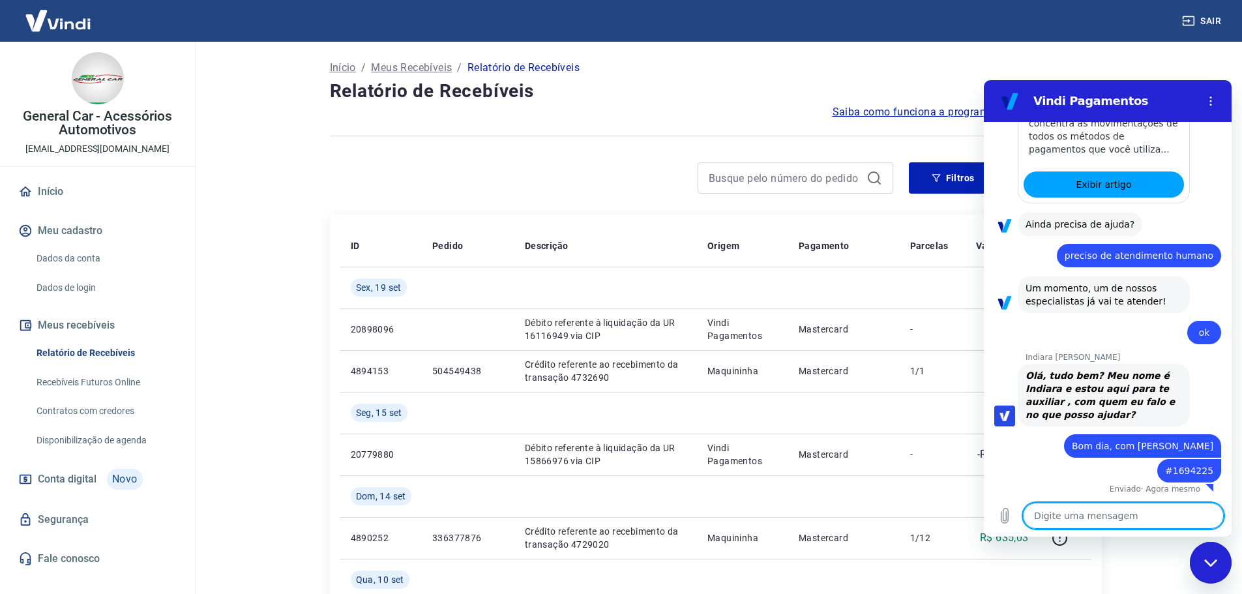
type textarea "e"
type textarea "x"
type textarea "es"
type textarea "x"
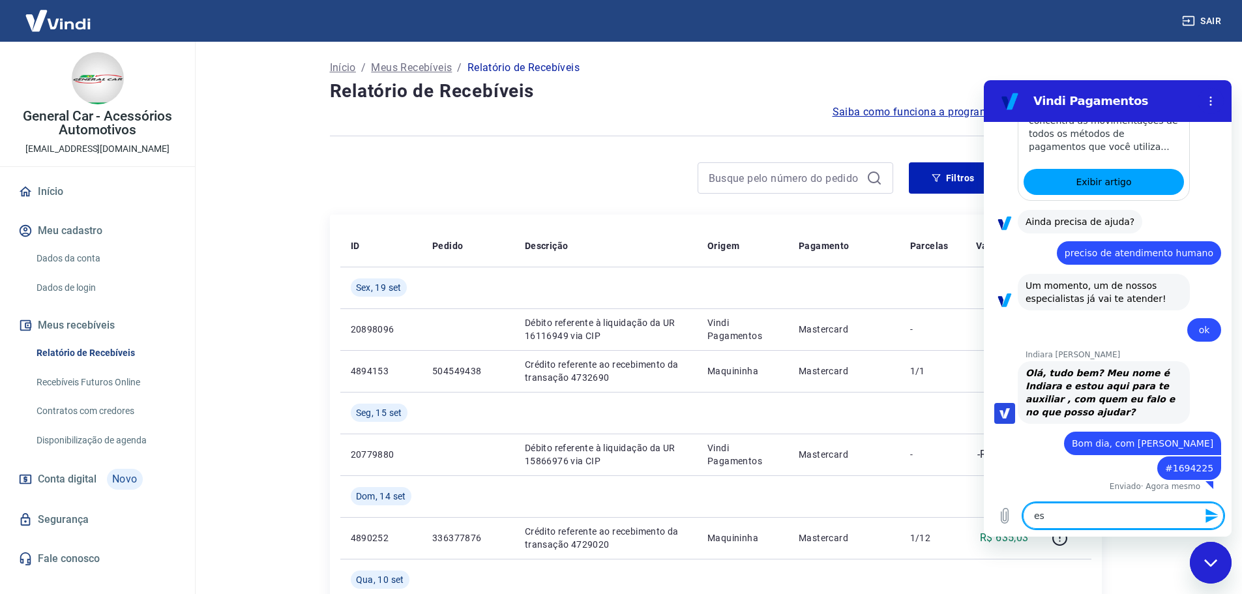
type textarea "est"
type textarea "x"
type textarea "esto"
type textarea "x"
type textarea "estou"
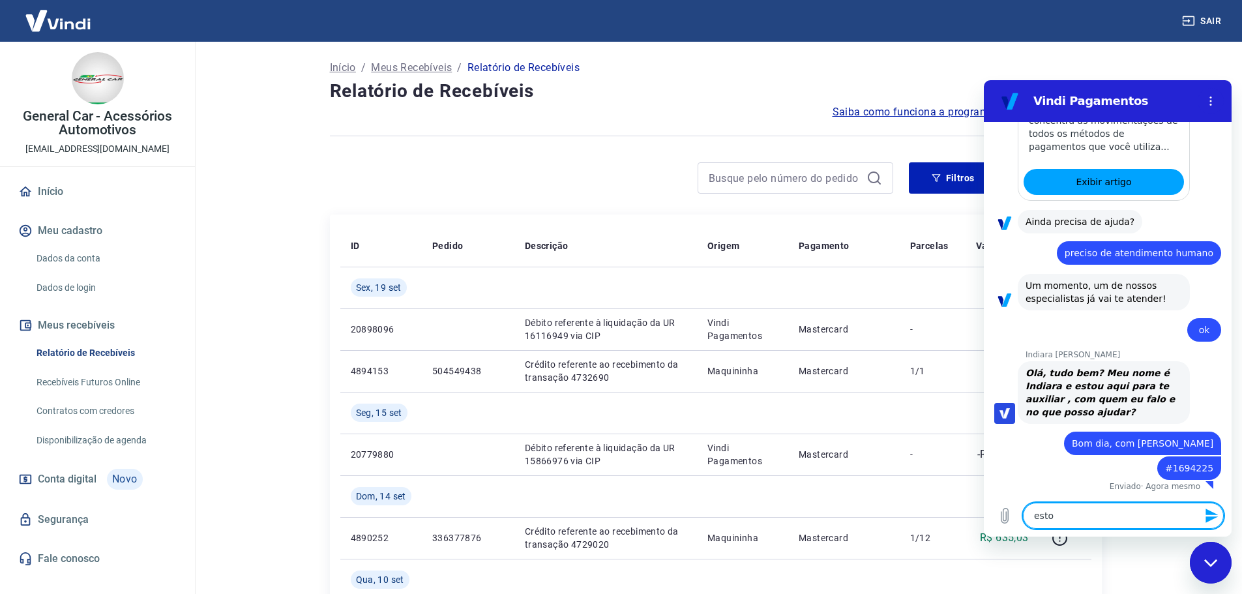
type textarea "x"
type textarea "estou"
type textarea "x"
type textarea "estou c"
type textarea "x"
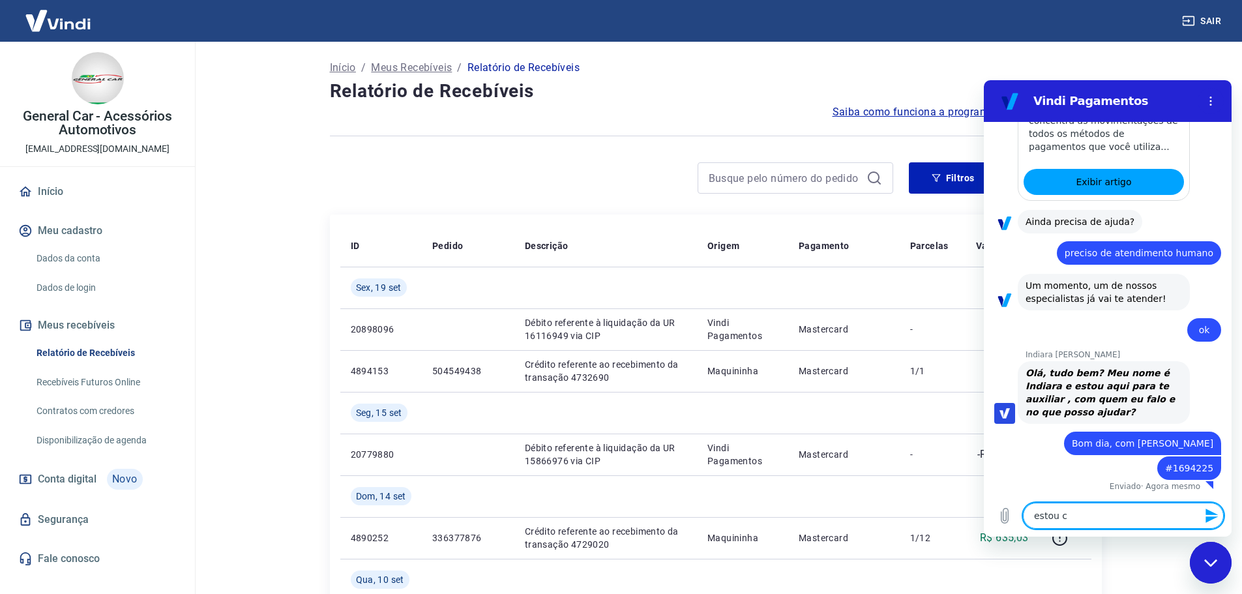
type textarea "estou co"
type textarea "x"
type textarea "estou com"
type textarea "x"
type textarea "estou com"
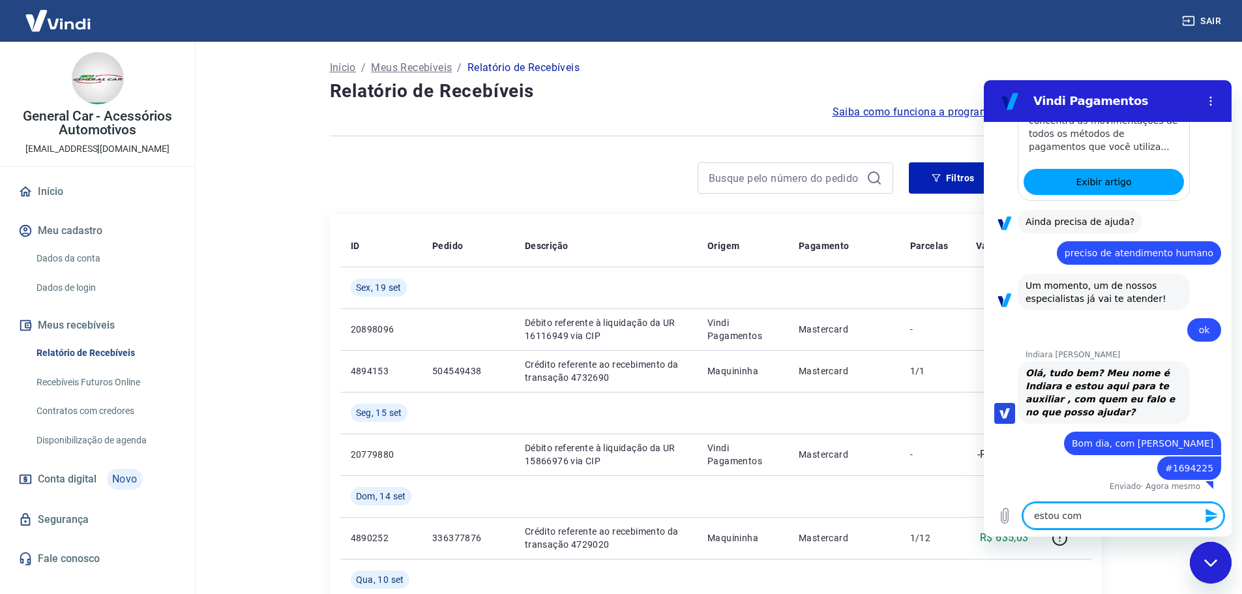
type textarea "x"
type textarea "estou com u"
type textarea "x"
type textarea "estou com um"
type textarea "x"
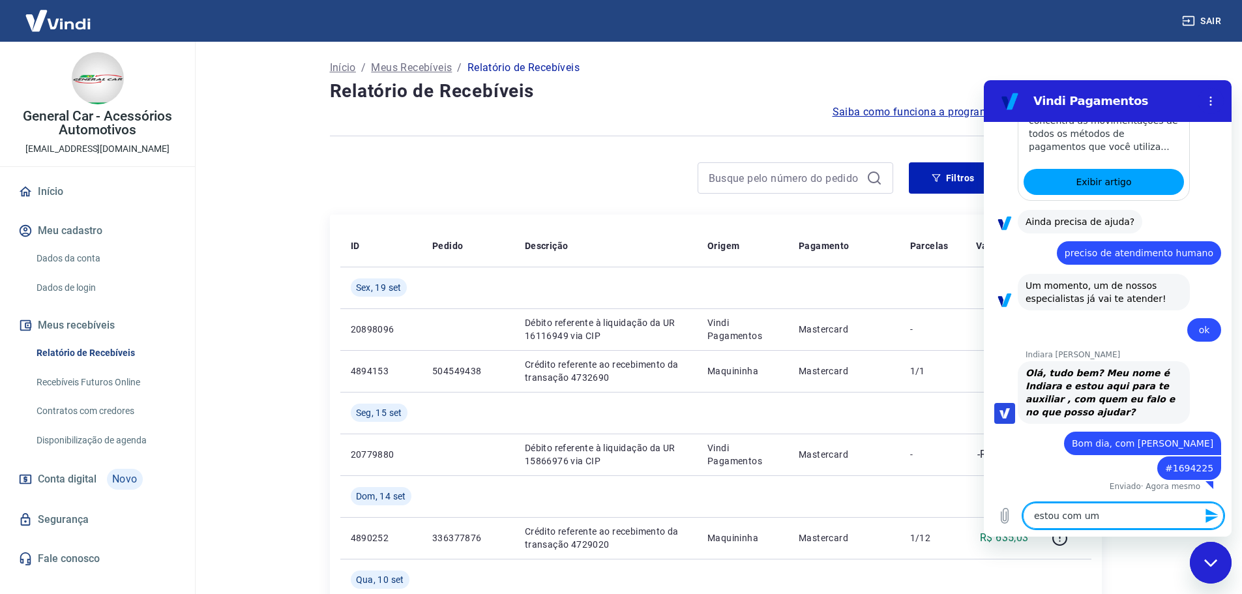
type textarea "estou com um"
type textarea "x"
type textarea "estou com um t"
type textarea "x"
type textarea "estou com um ti"
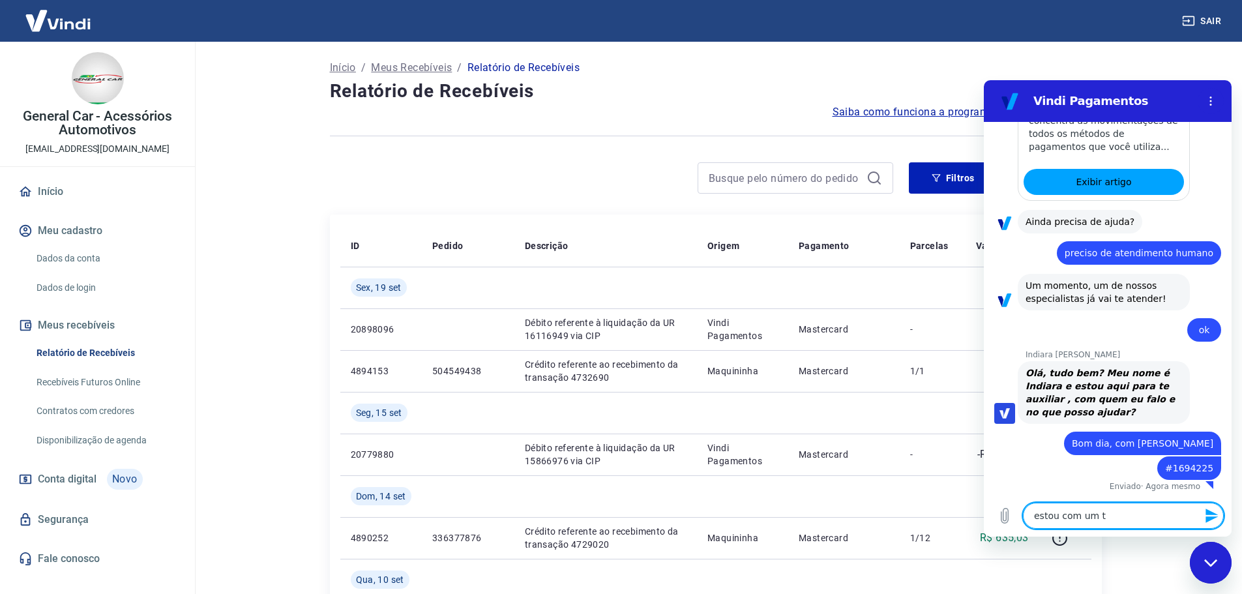
type textarea "x"
type textarea "estou com um tic"
type textarea "x"
type textarea "estou com um tick"
type textarea "x"
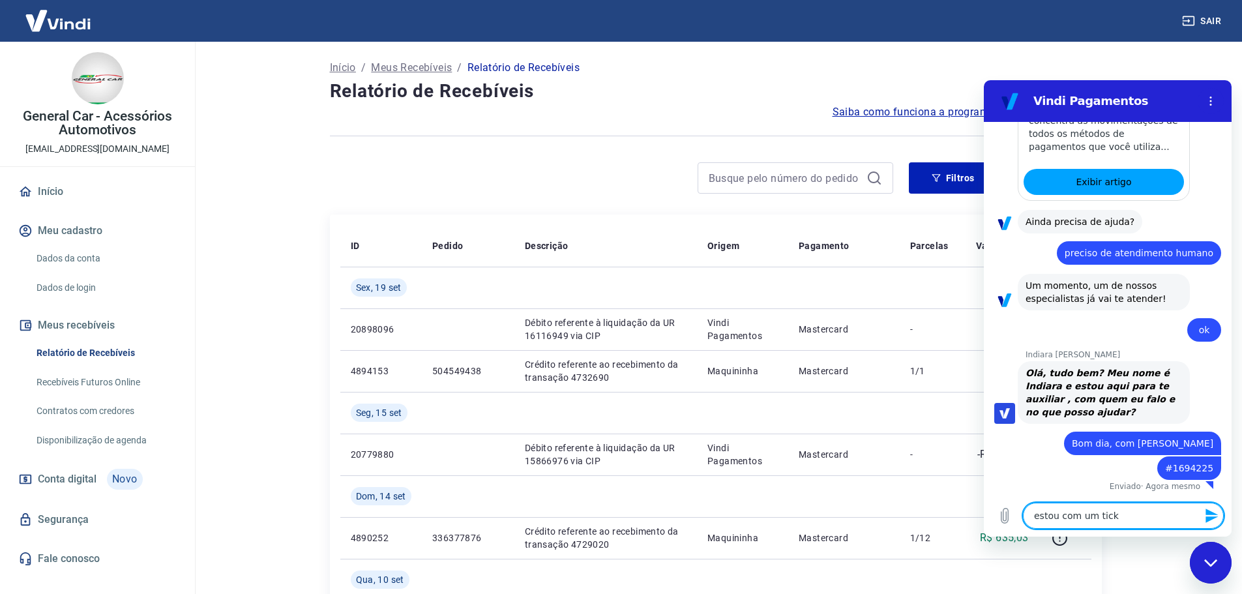
type textarea "estou com um ticke"
type textarea "x"
type textarea "estou com um ticket"
type textarea "x"
type textarea "estou com um ticket"
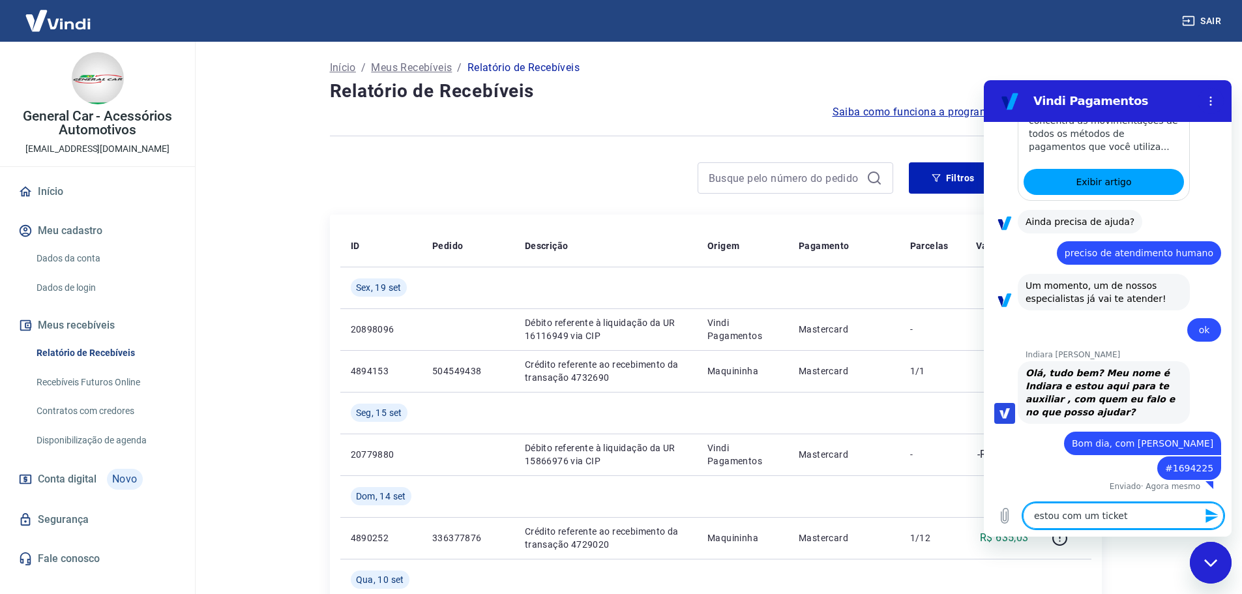
type textarea "x"
type textarea "estou com um ticket e"
type textarea "x"
type textarea "estou com um ticket em"
type textarea "x"
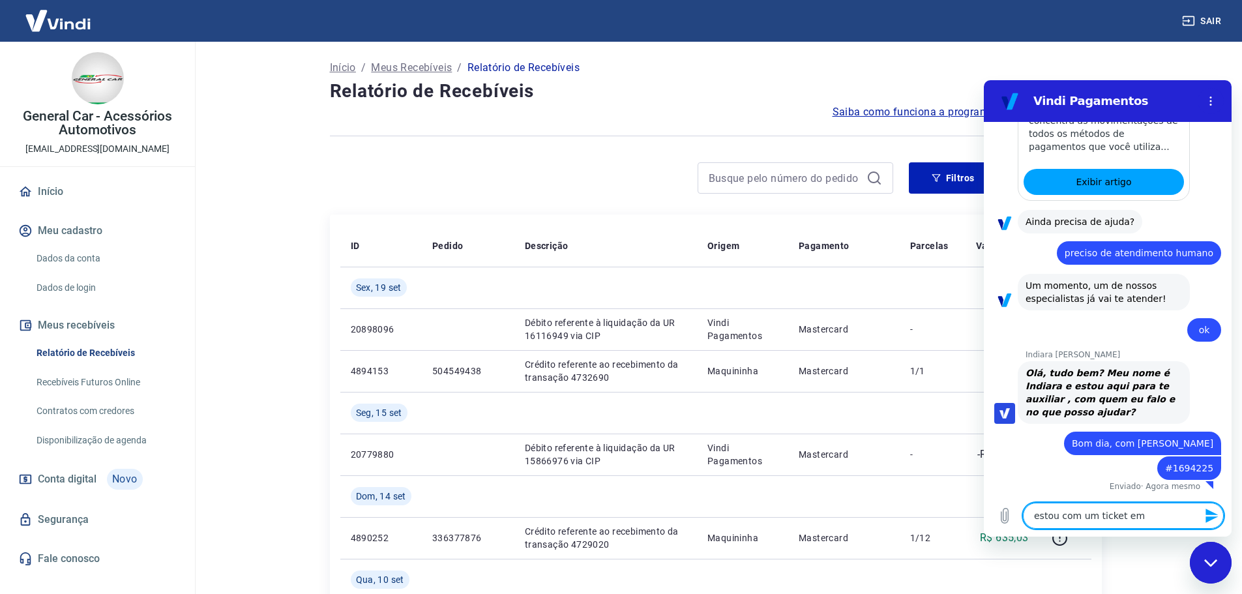
type textarea "estou com um ticket em"
type textarea "x"
type textarea "estou com um ticket em a"
type textarea "x"
type textarea "estou com um ticket em ab"
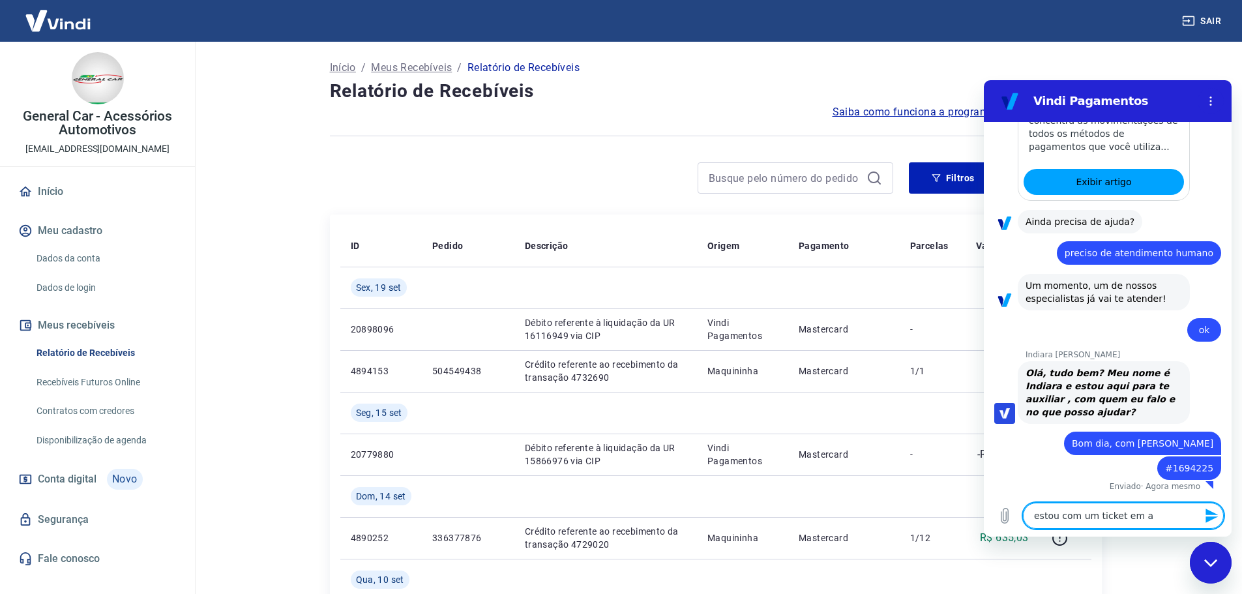
type textarea "x"
type textarea "estou com um ticket em abe"
type textarea "x"
type textarea "estou com um ticket em aber"
type textarea "x"
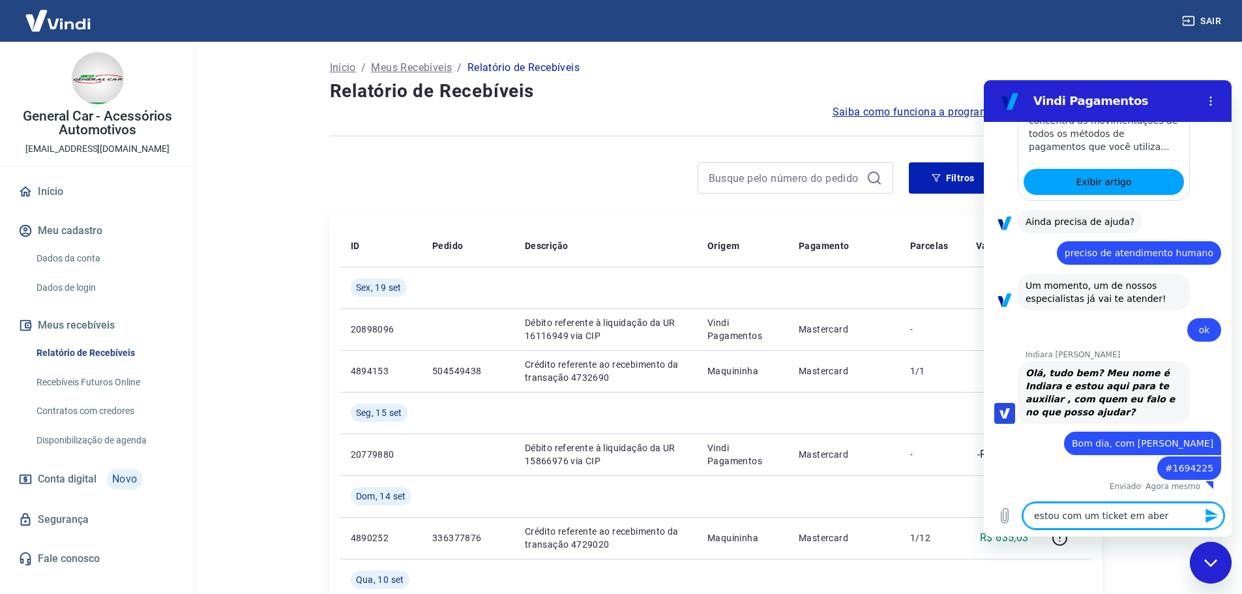
type textarea "estou com um ticket em abert"
type textarea "x"
type textarea "estou com um ticket em aberto"
type textarea "x"
type textarea "estou com um ticket em aberto,"
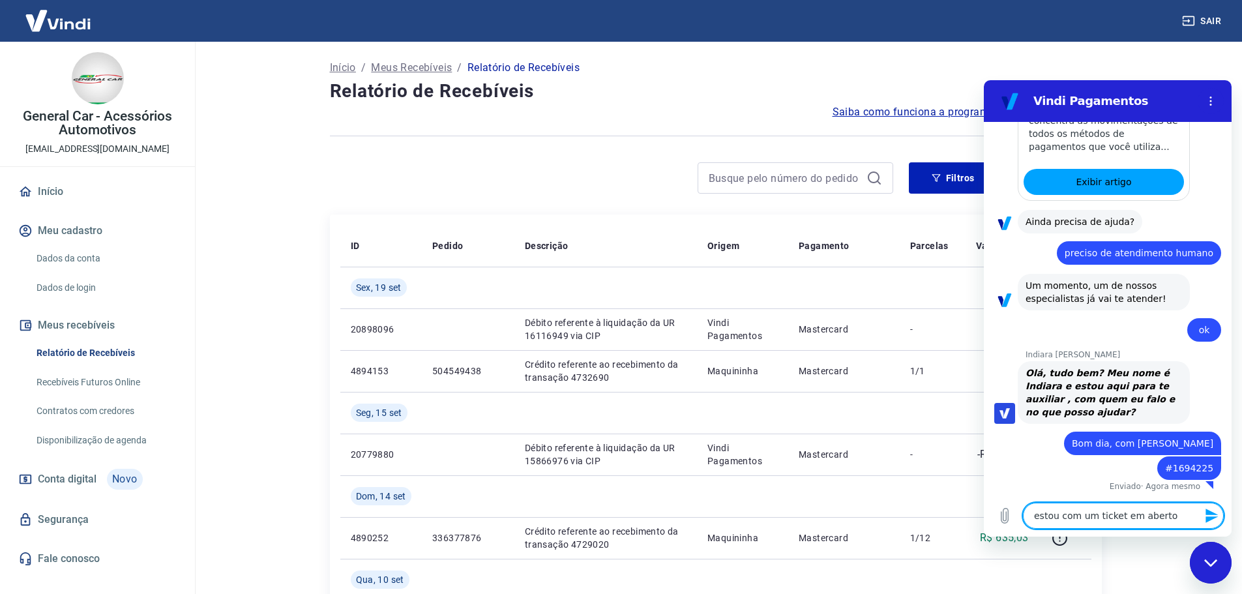
type textarea "x"
type textarea "estou com um ticket em aberto,"
type textarea "x"
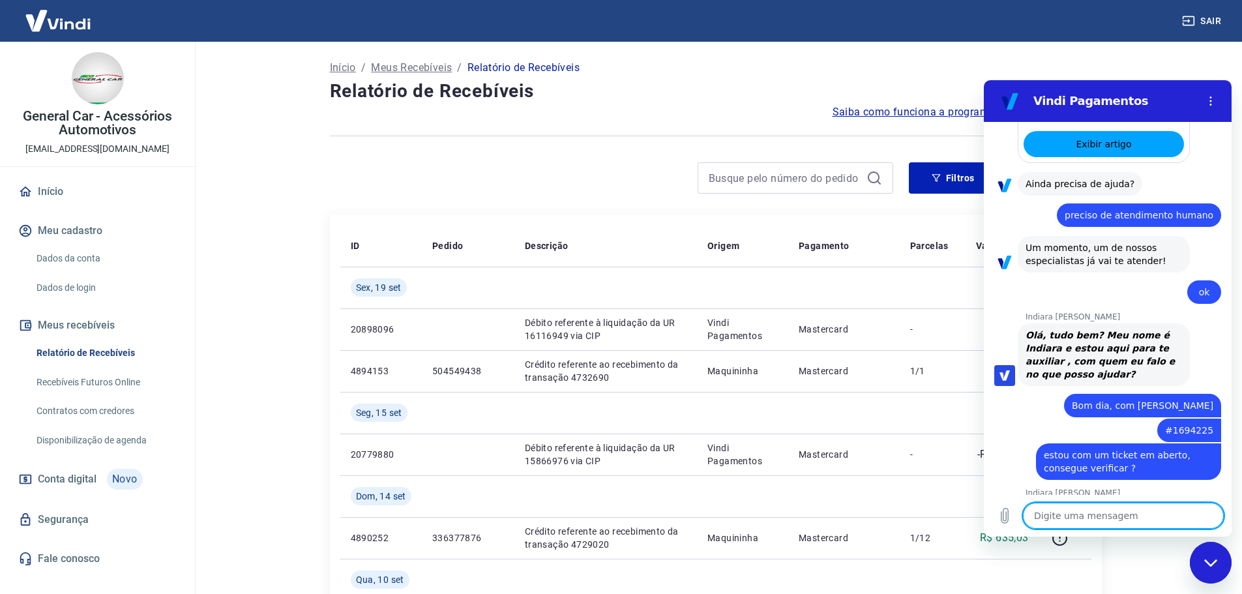
scroll to position [470, 0]
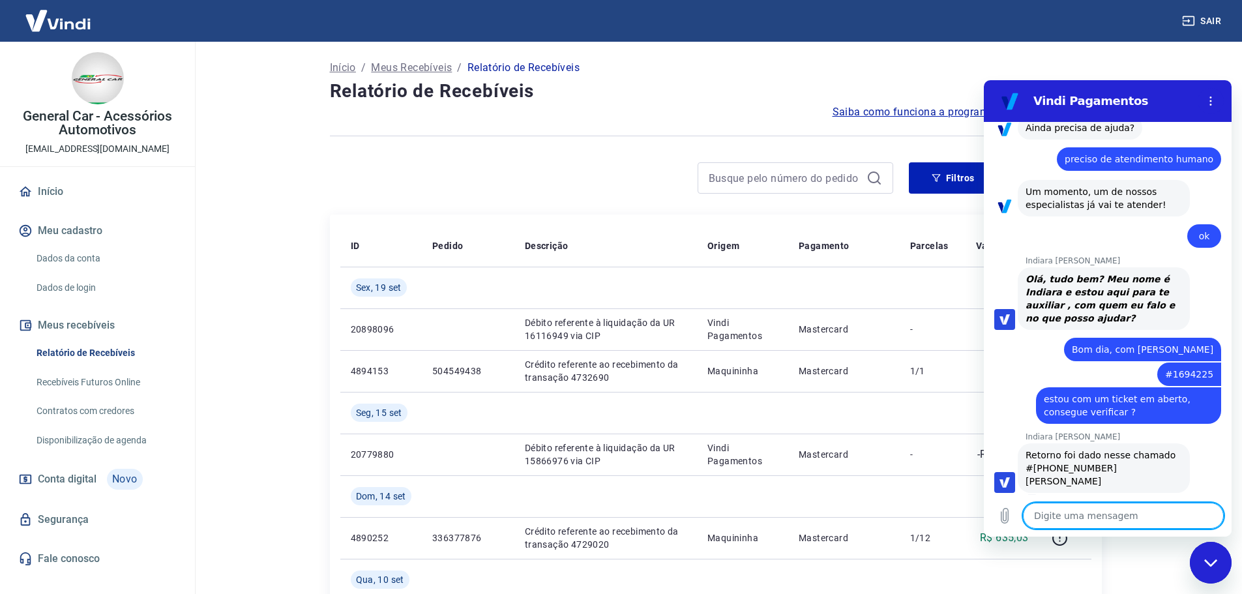
click at [1060, 513] on textarea at bounding box center [1123, 516] width 201 height 26
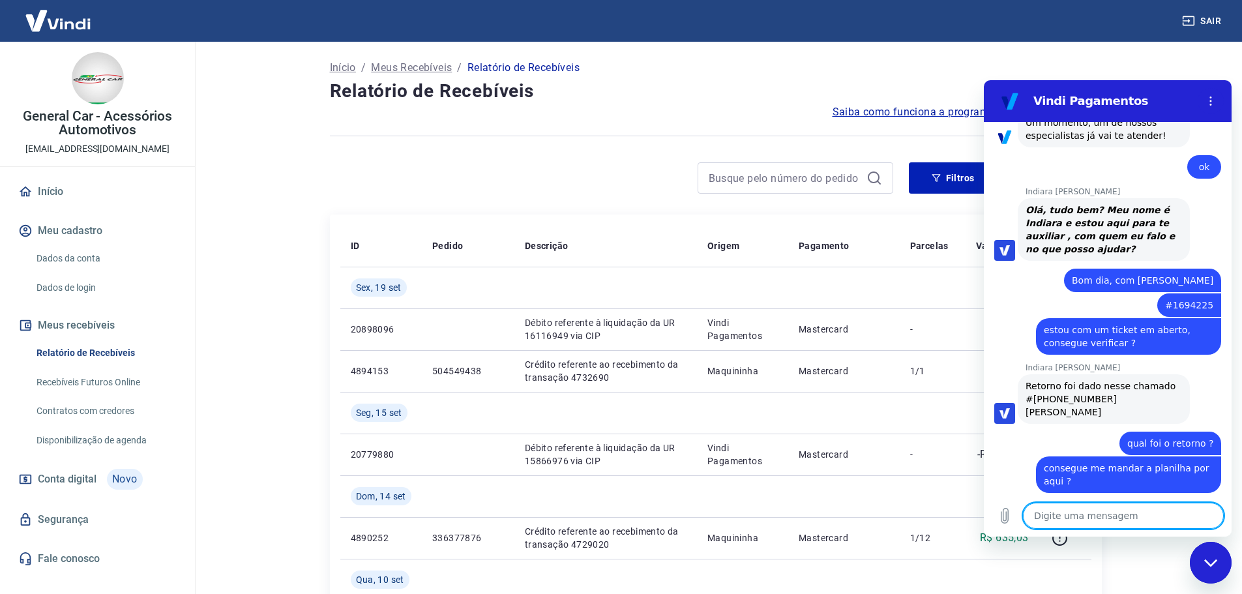
scroll to position [684, 0]
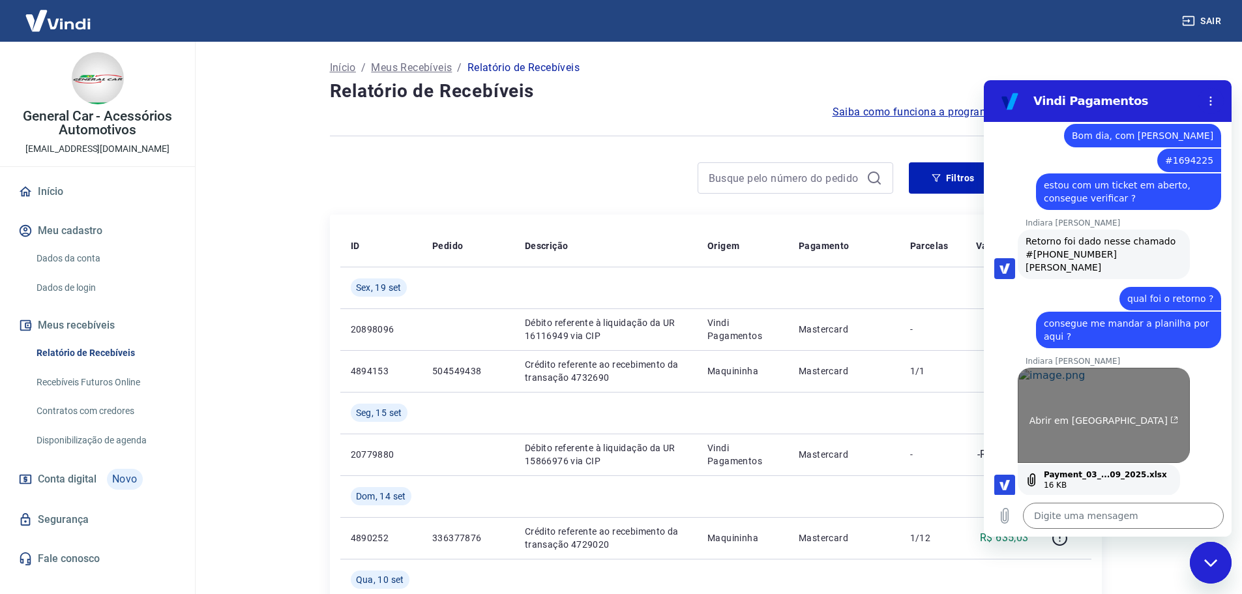
click at [1077, 393] on link "Abrir em [GEOGRAPHIC_DATA]" at bounding box center [1104, 415] width 172 height 95
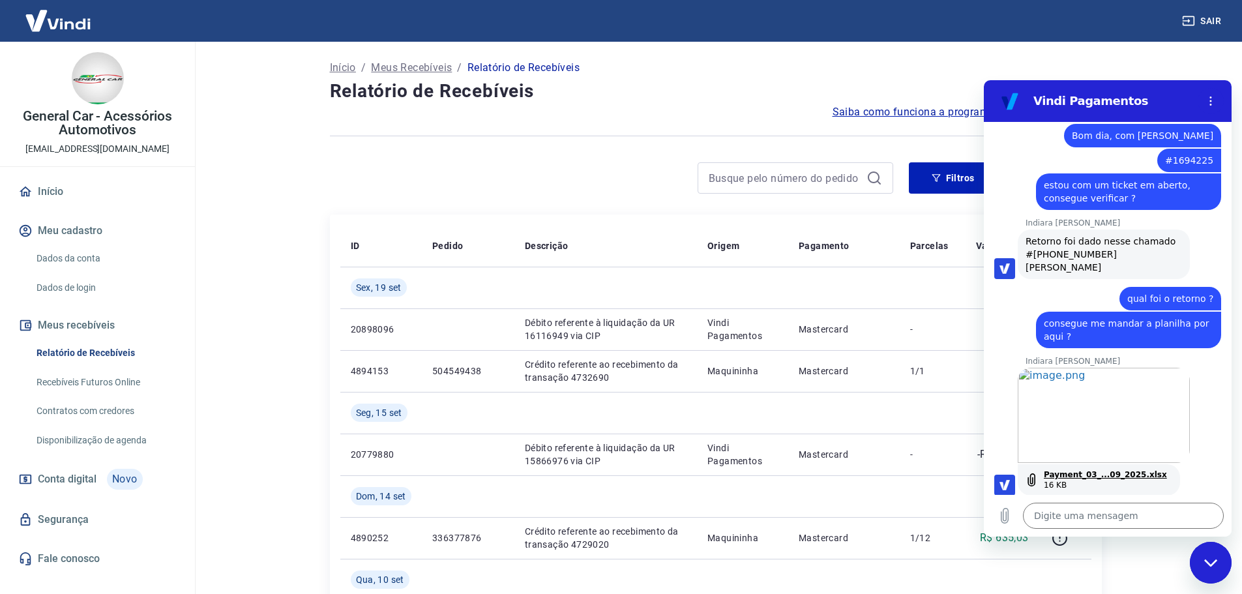
click at [1075, 469] on link "Payment_03_...09_2025.xlsx" at bounding box center [1105, 474] width 123 height 10
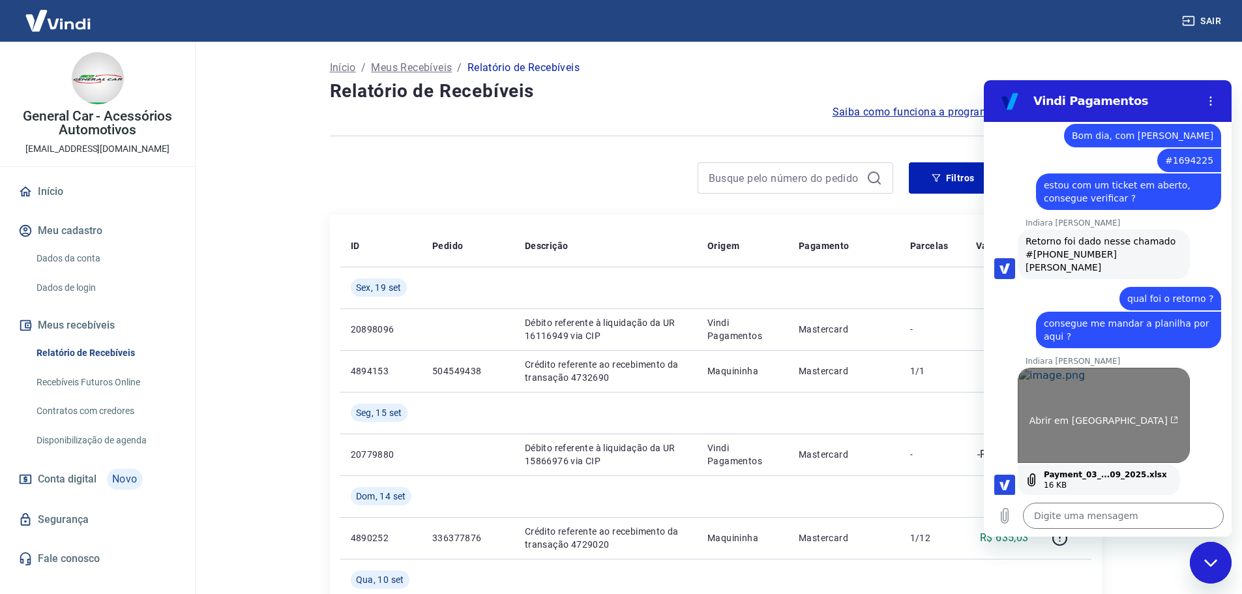
click at [1086, 419] on link "Abrir em [GEOGRAPHIC_DATA]" at bounding box center [1104, 415] width 172 height 95
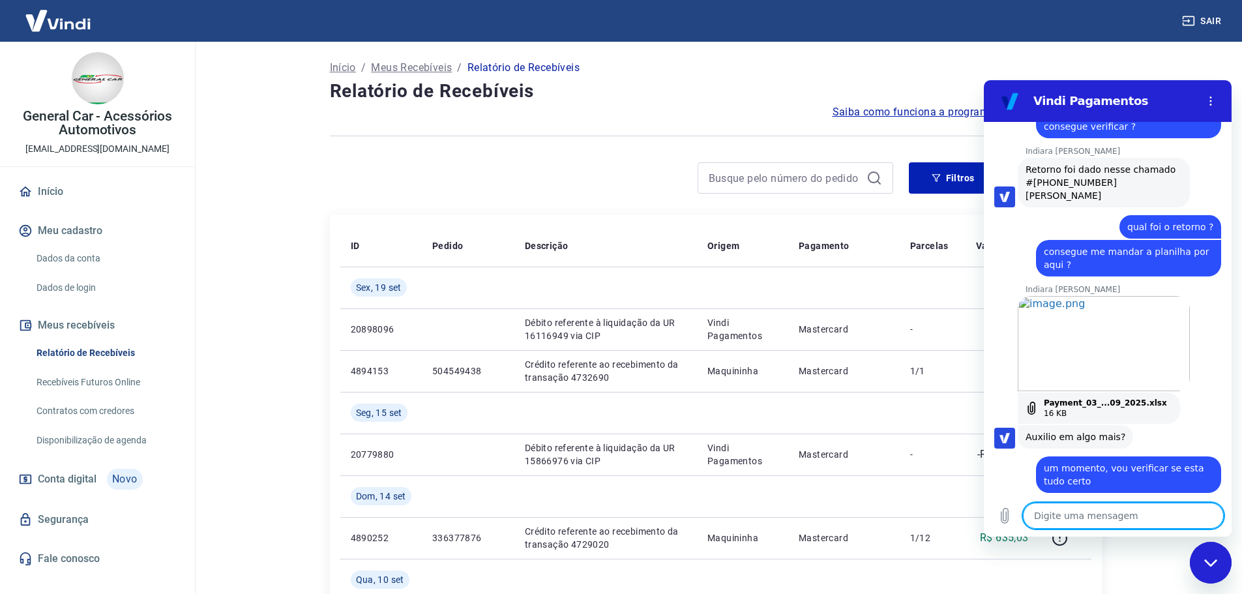
scroll to position [799, 0]
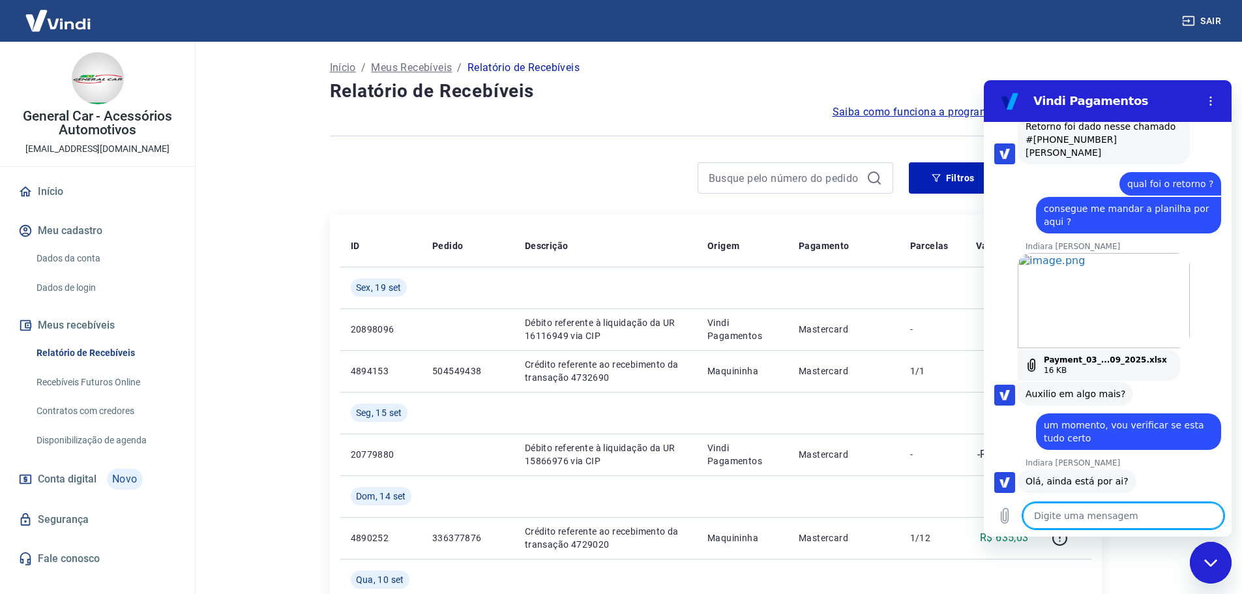
click at [1086, 512] on textarea at bounding box center [1123, 516] width 201 height 26
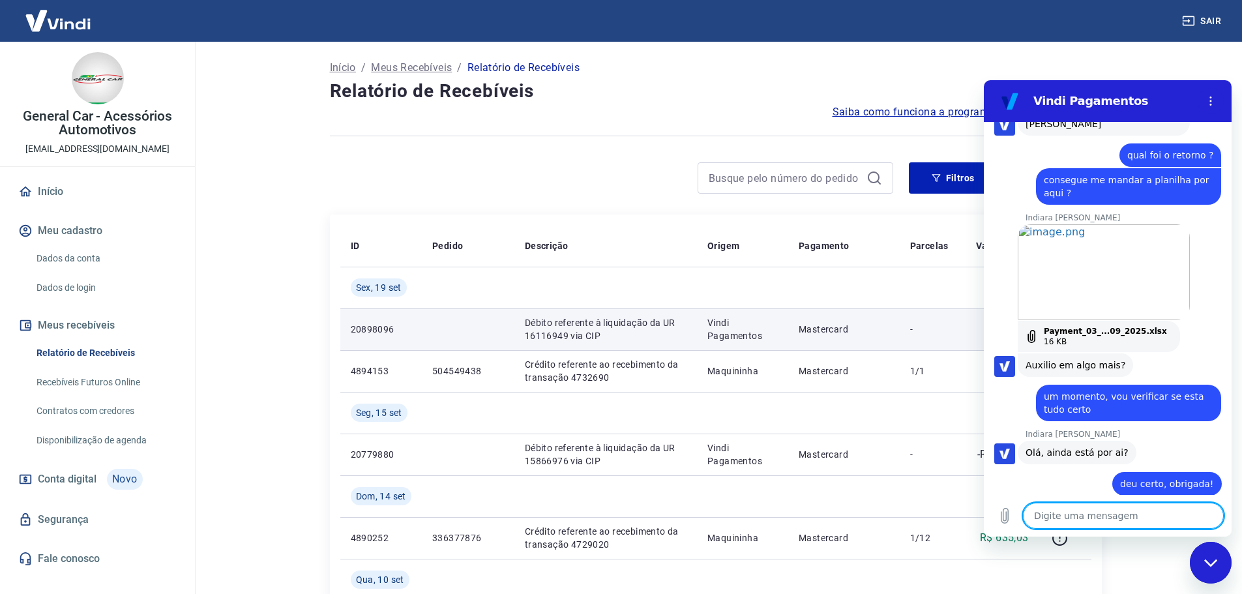
scroll to position [830, 0]
